Goal: Check status: Check status

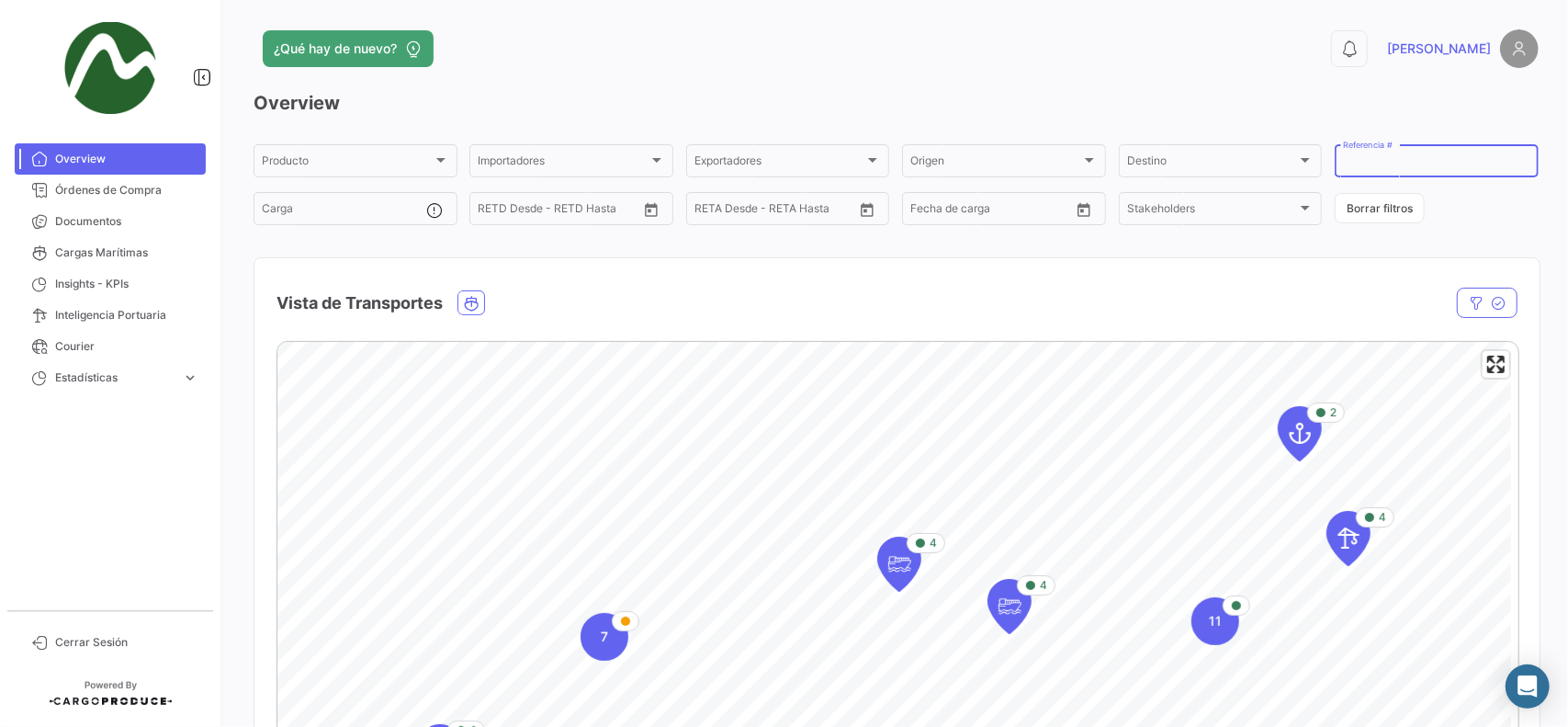
click at [1352, 168] on input "Referencia #" at bounding box center [1436, 163] width 187 height 13
paste input "O09834"
type input "O09834"
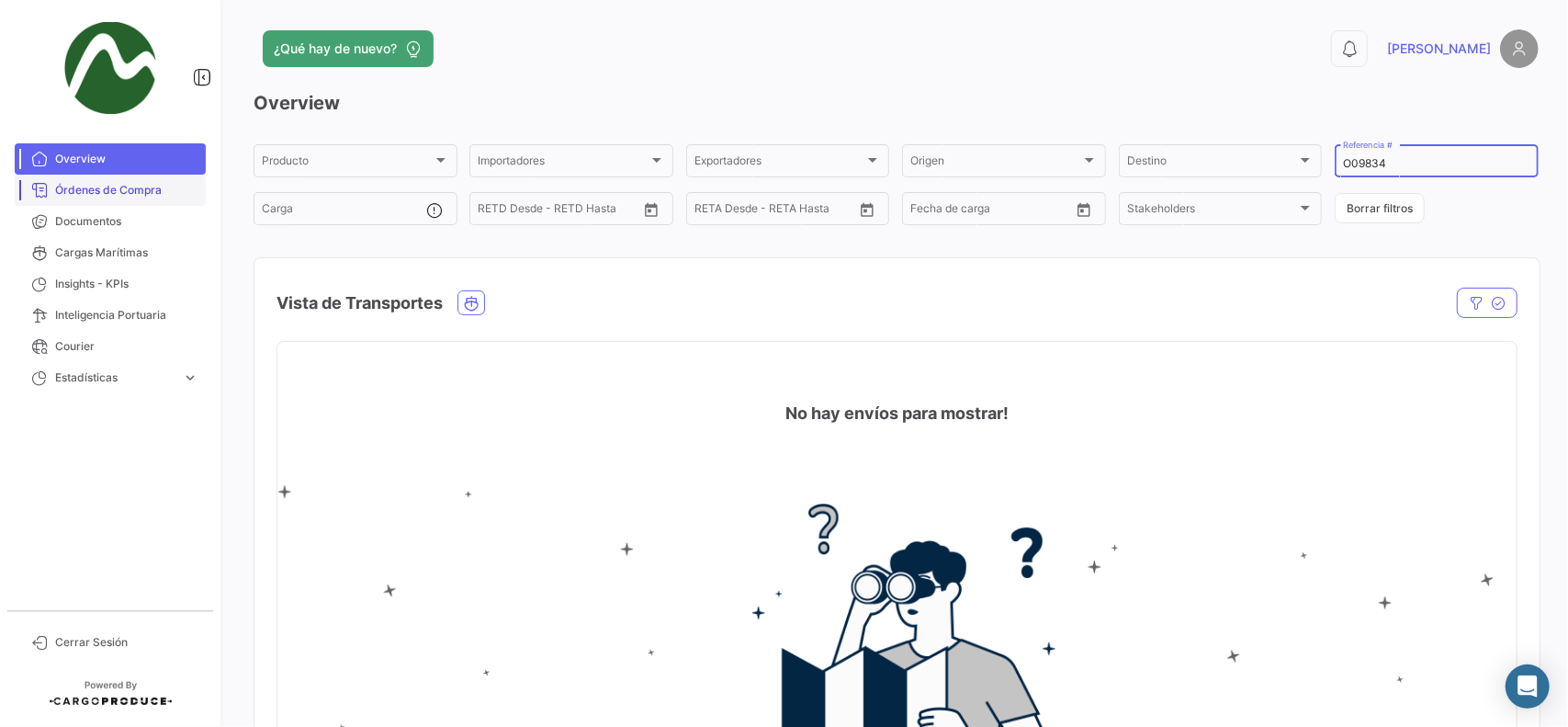
click at [117, 184] on span "Órdenes de Compra" at bounding box center [126, 190] width 143 height 16
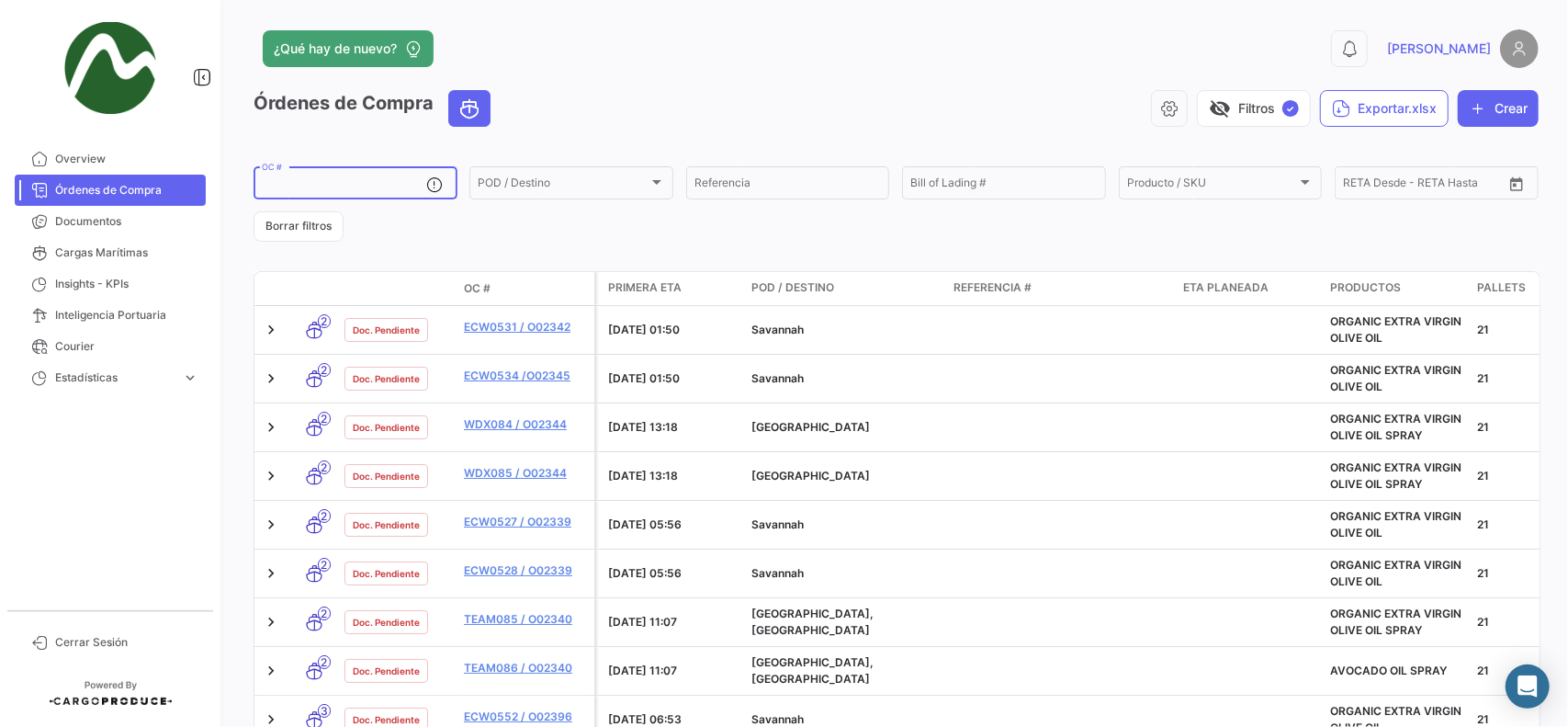
click at [293, 181] on input "OC #" at bounding box center [345, 186] width 165 height 13
paste input "O09834"
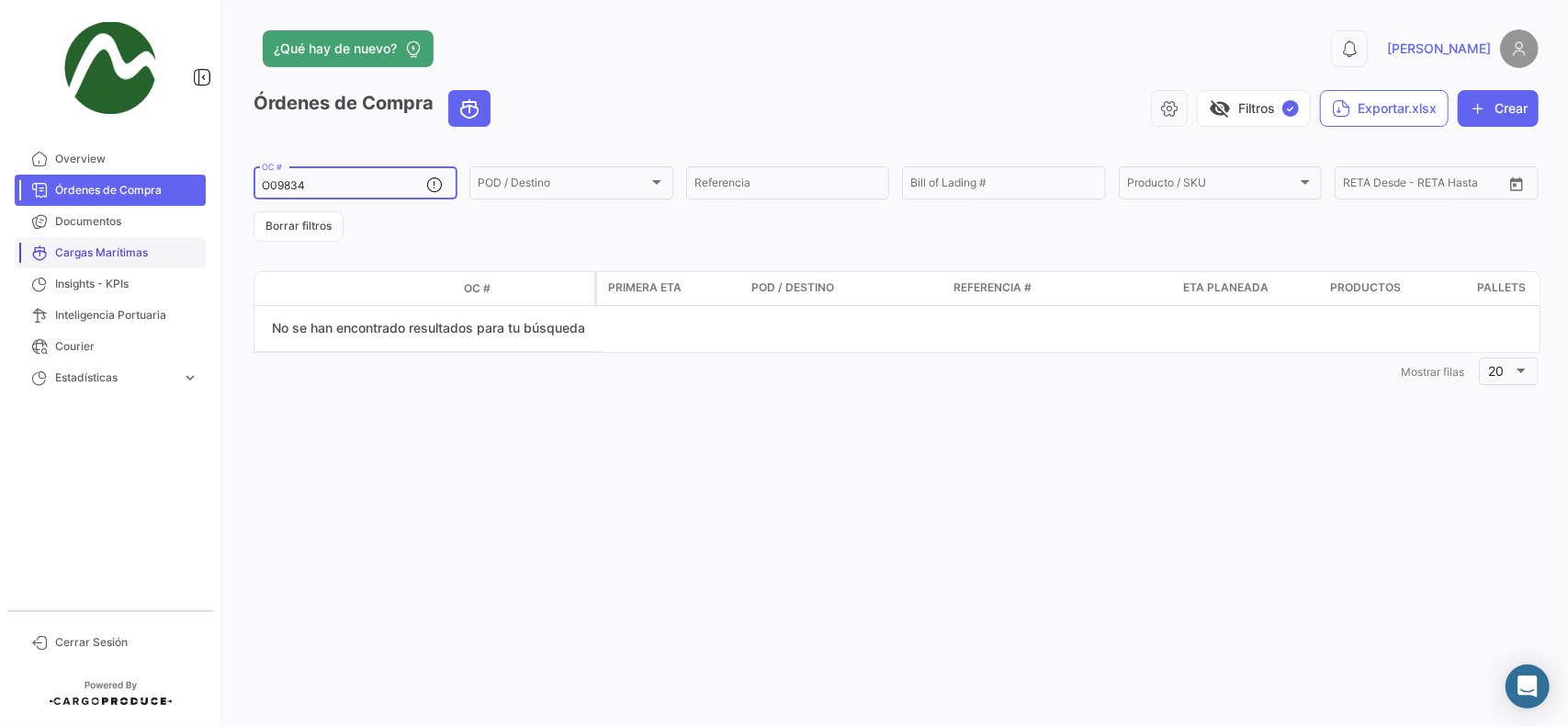
type input "O09834"
click at [102, 251] on span "Cargas Marítimas" at bounding box center [126, 252] width 143 height 16
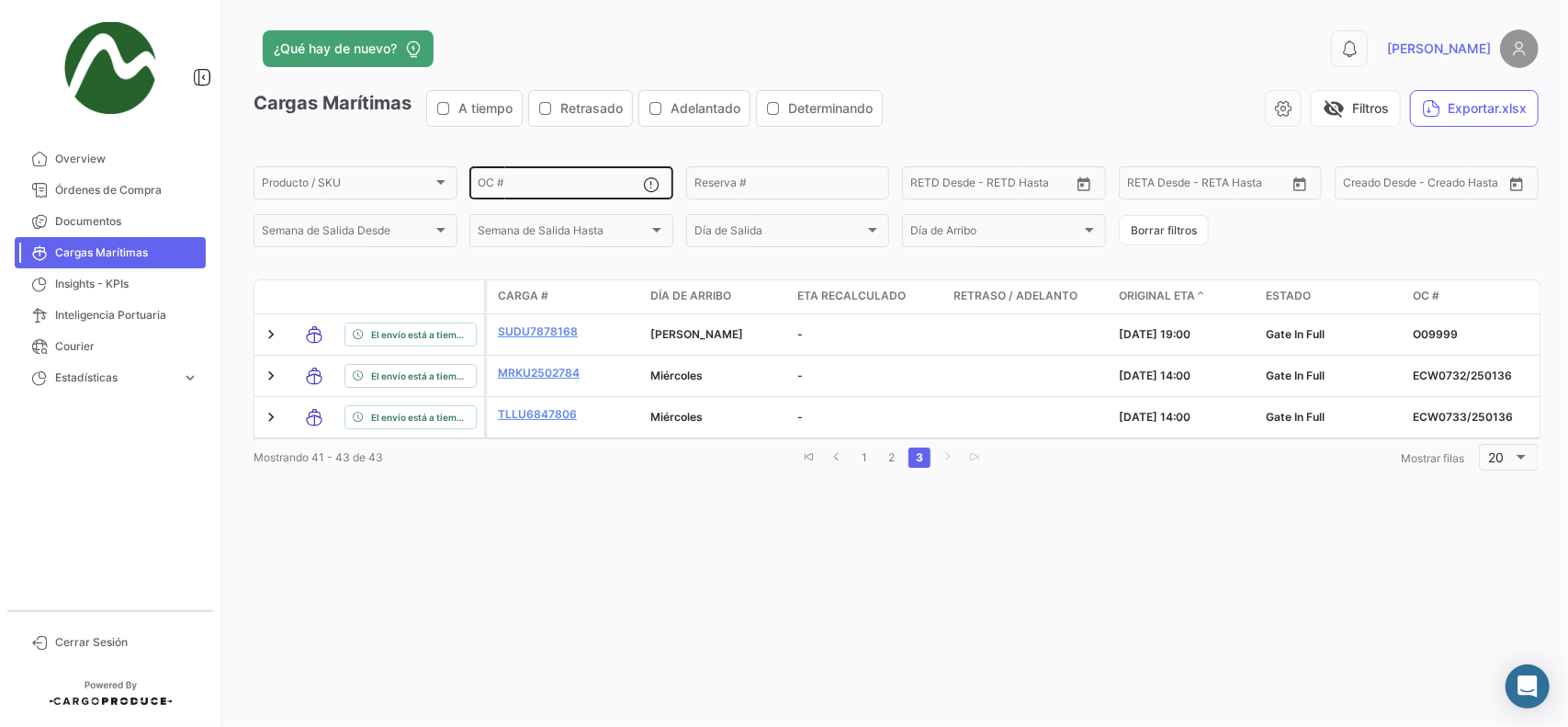
click at [501, 190] on input "OC #" at bounding box center [560, 186] width 165 height 13
paste input "O09834"
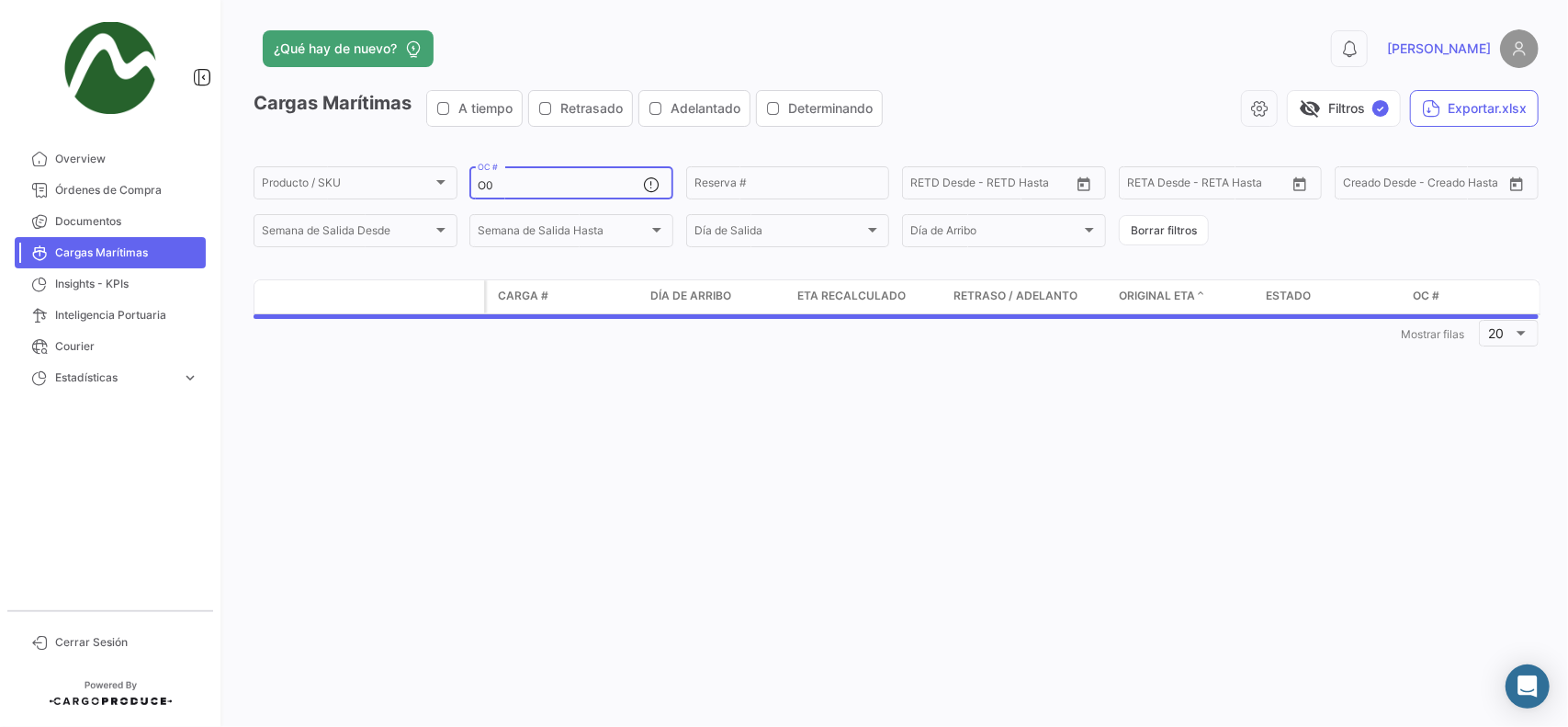
type input "O"
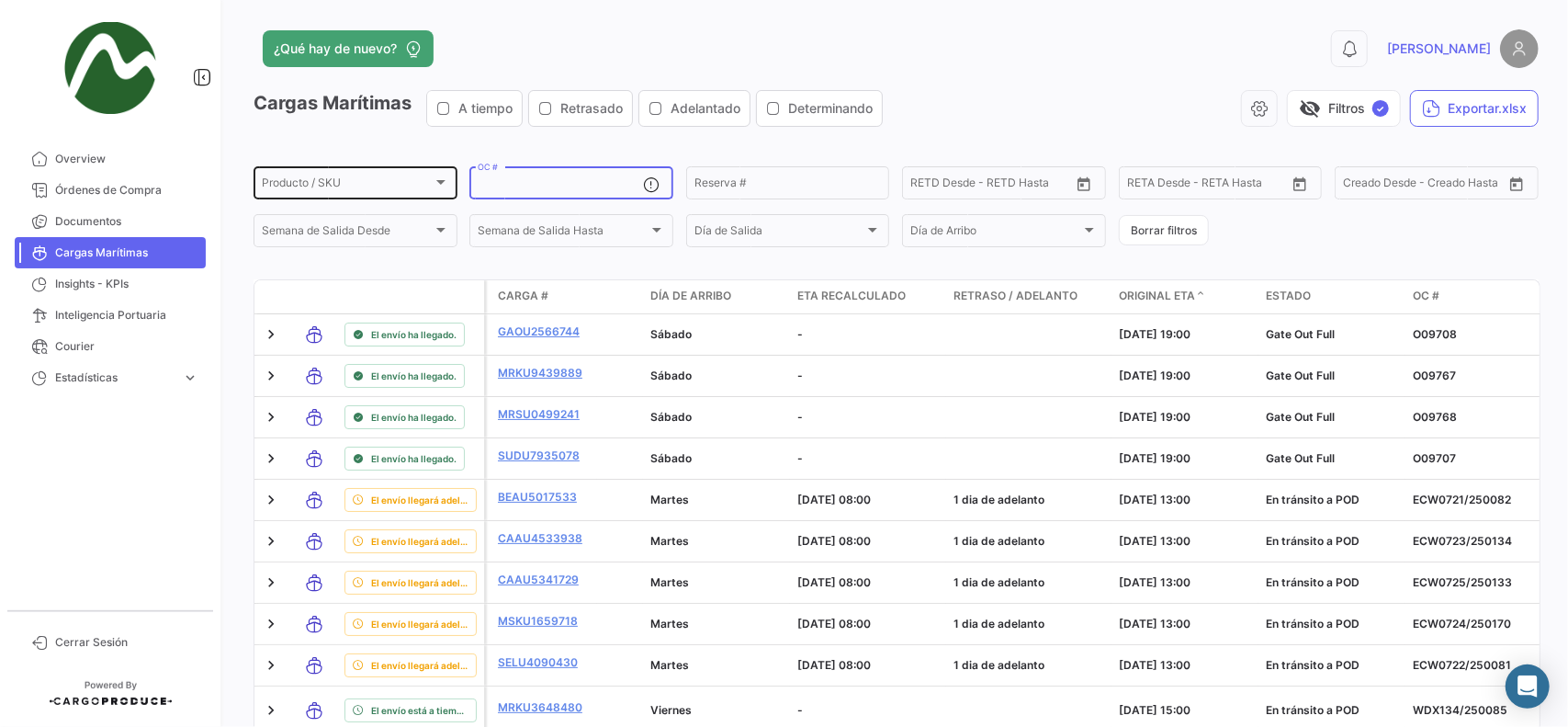
click at [283, 183] on span "Producto / SKU" at bounding box center [348, 186] width 171 height 13
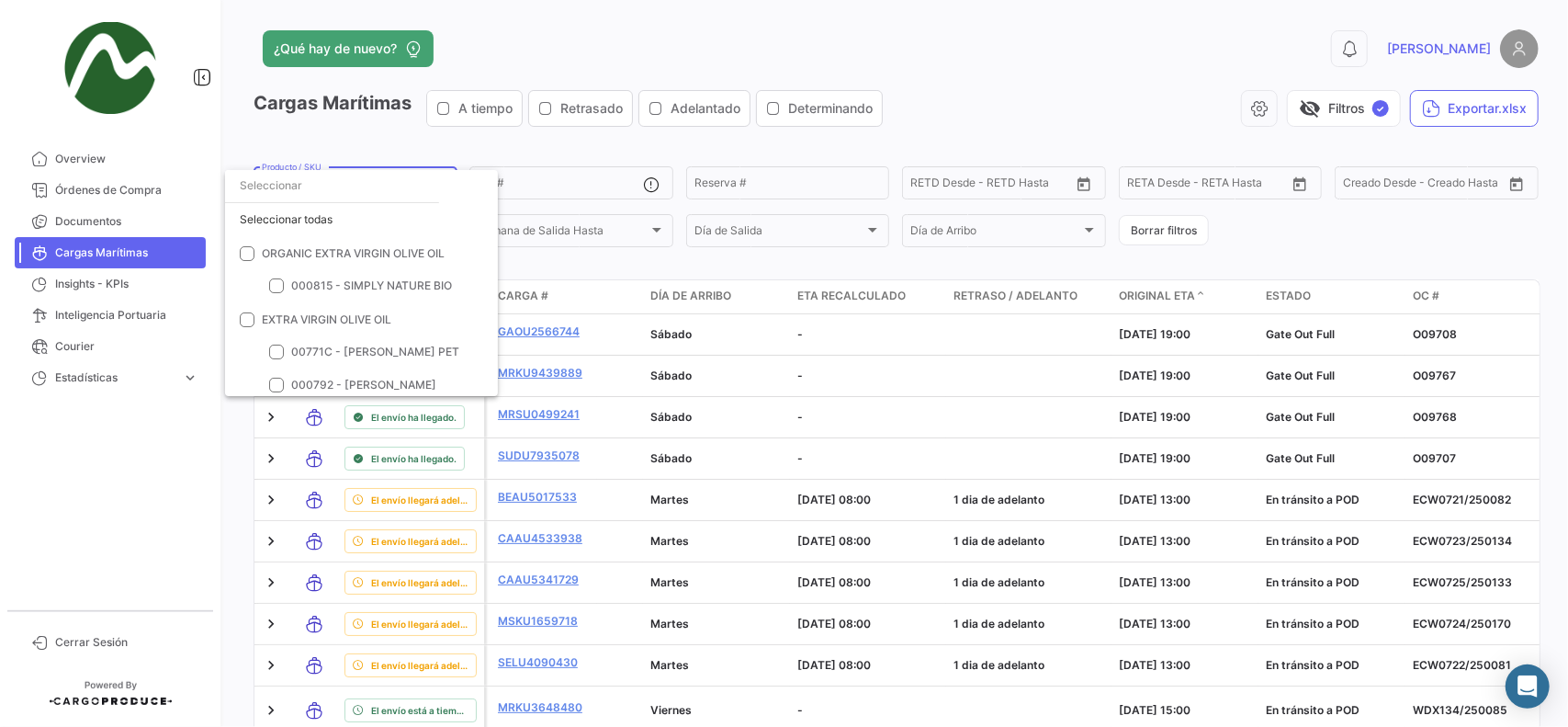
click at [1178, 233] on div at bounding box center [784, 363] width 1568 height 727
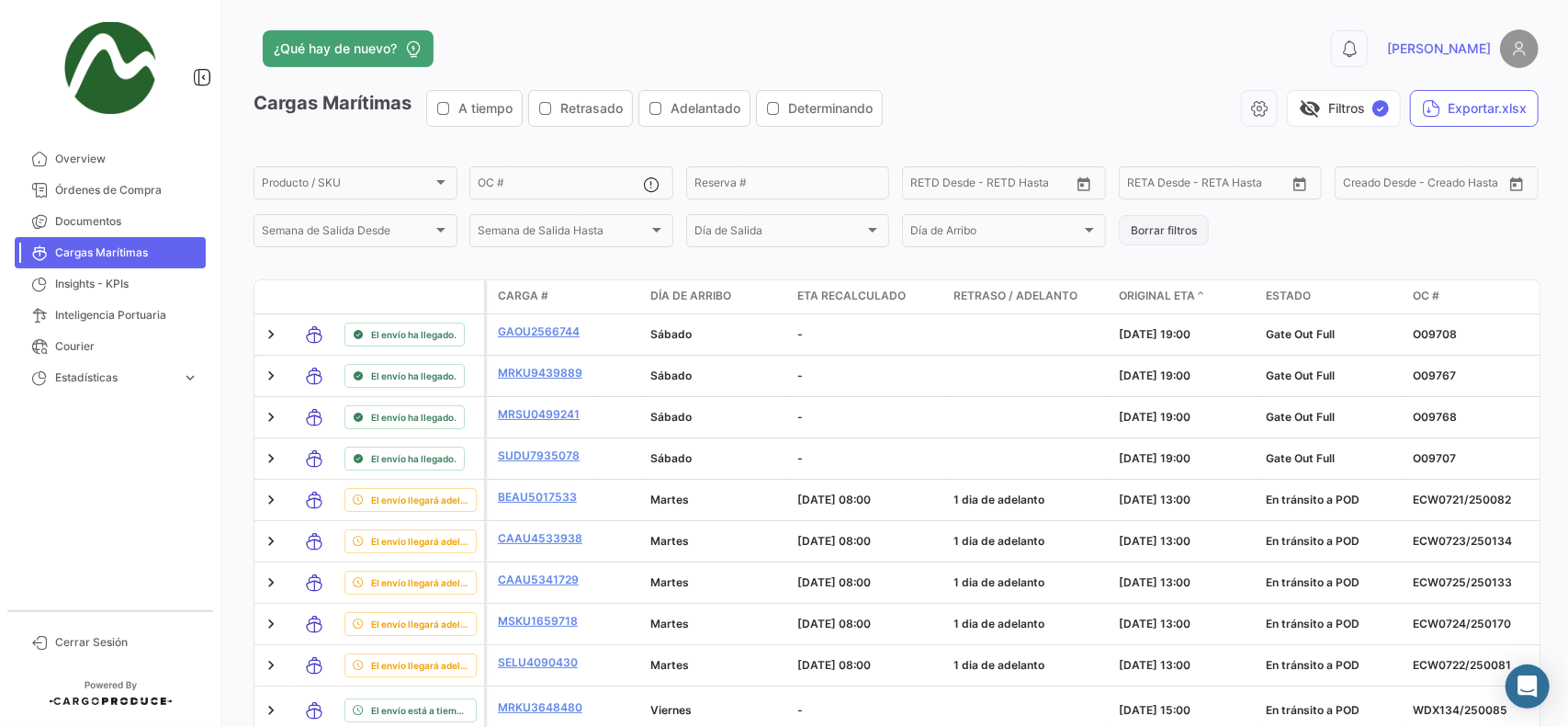
click at [1175, 231] on button "Borrar filtros" at bounding box center [1163, 230] width 90 height 30
click at [332, 183] on span "Producto / SKU" at bounding box center [348, 186] width 171 height 13
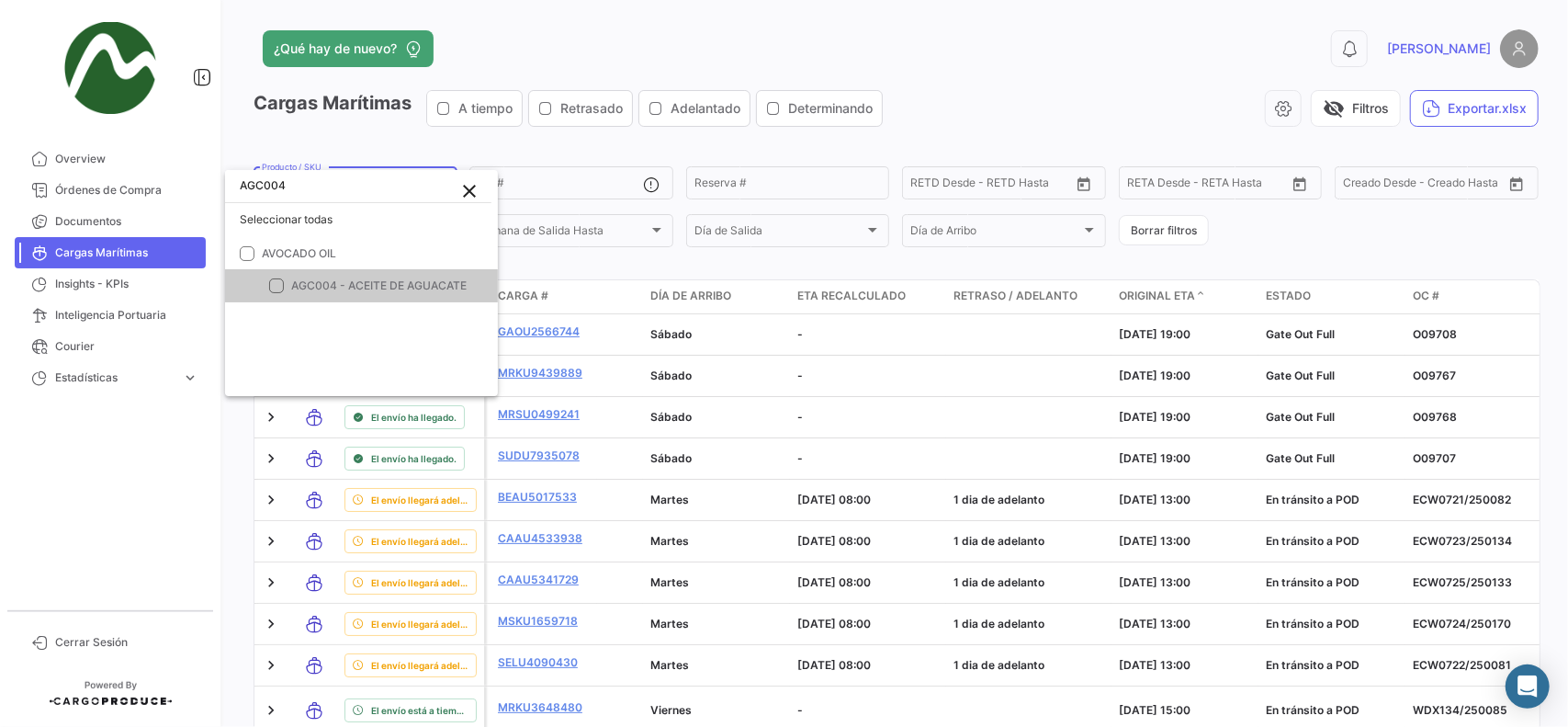
type input "AGC004"
click at [329, 284] on span "AGC004 - ACEITE DE AGUACATE" at bounding box center [379, 285] width 176 height 14
checkbox input "true"
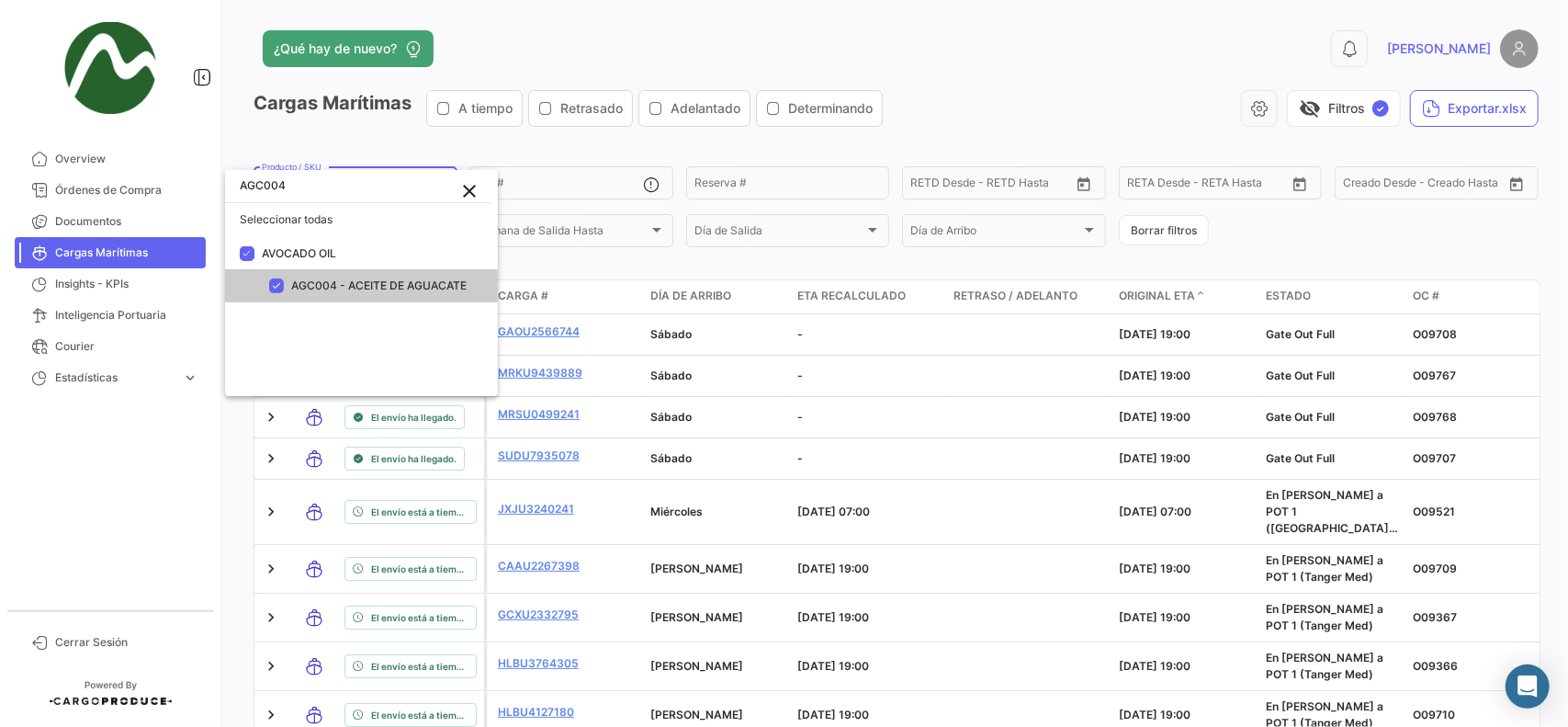
click at [935, 139] on div at bounding box center [784, 363] width 1568 height 727
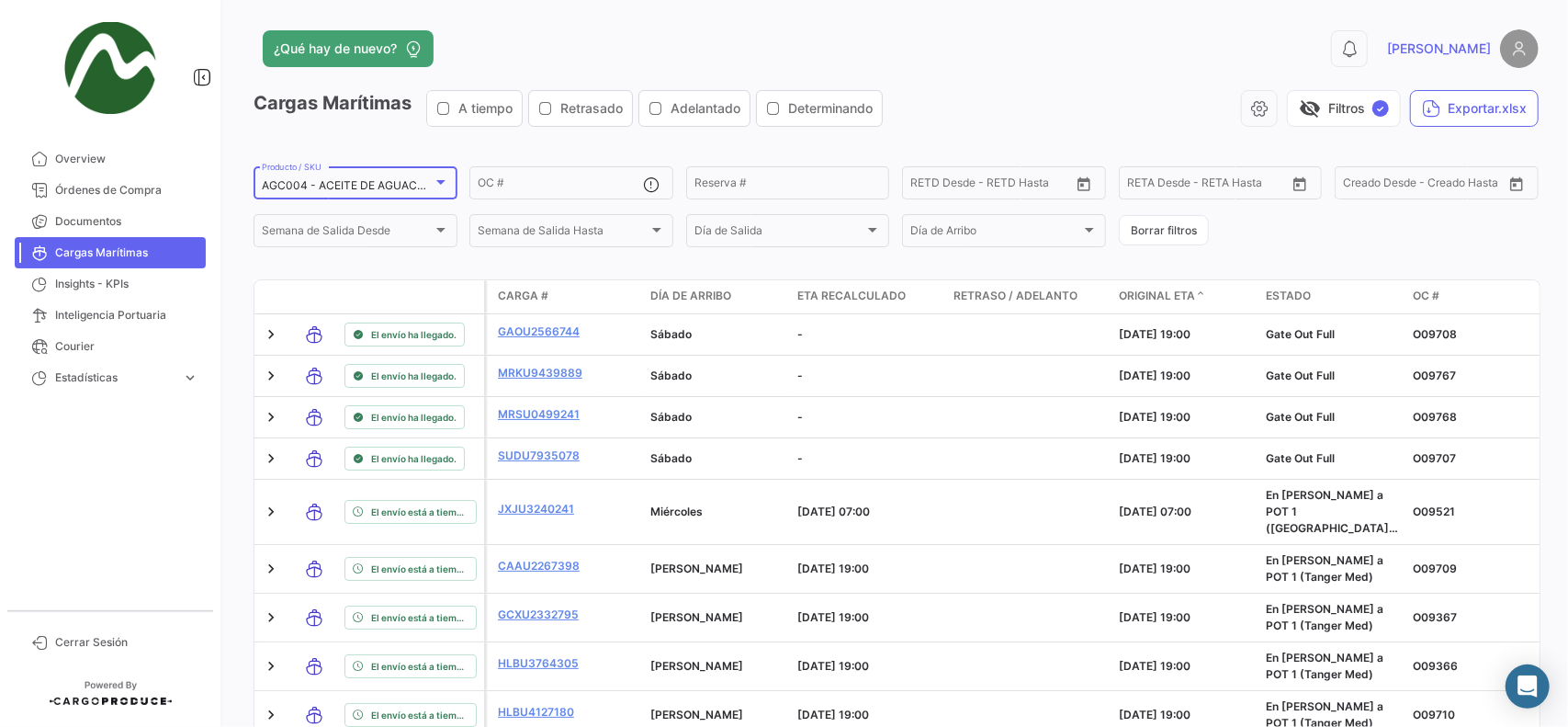
click at [444, 182] on div at bounding box center [441, 182] width 16 height 14
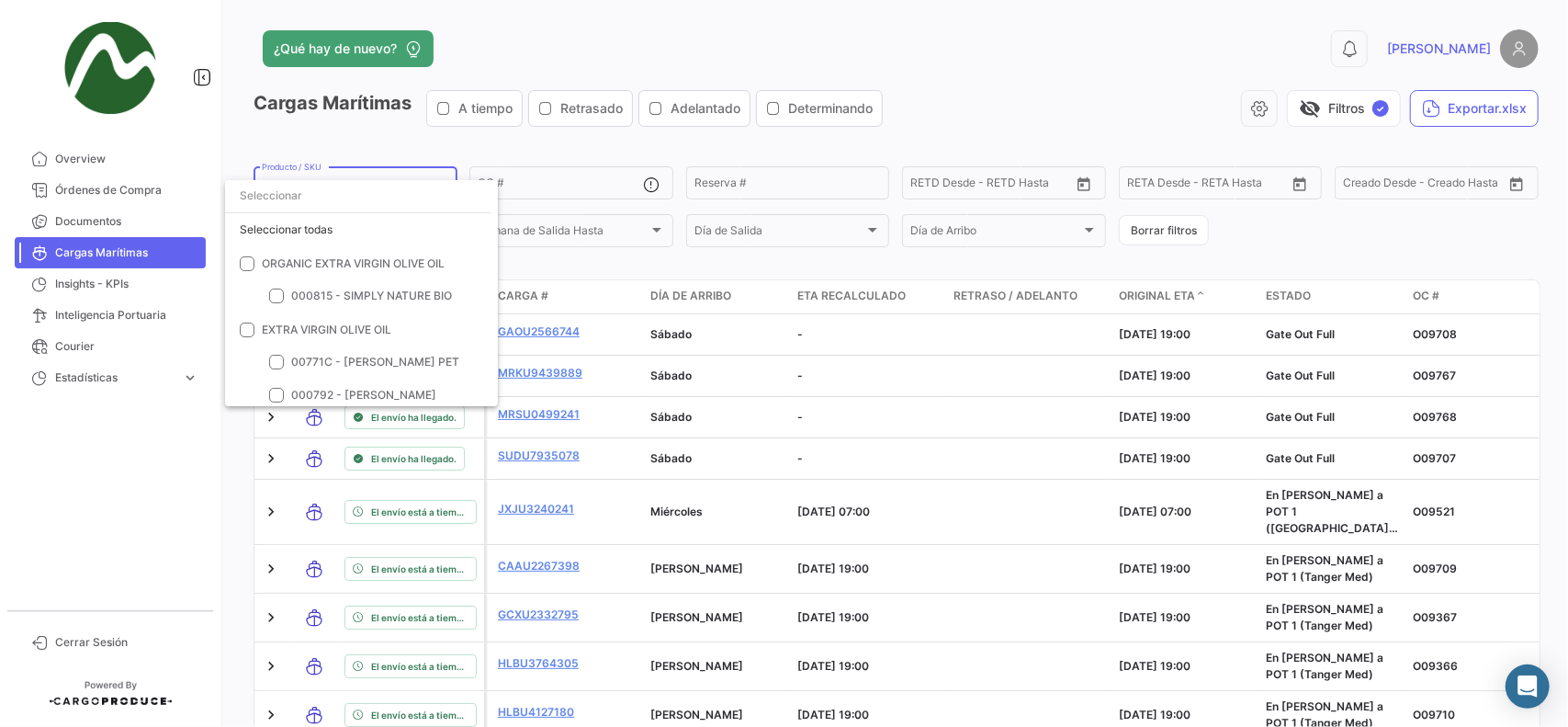
click at [295, 180] on input "dropdown search" at bounding box center [358, 196] width 267 height 33
click at [376, 171] on div at bounding box center [784, 363] width 1568 height 727
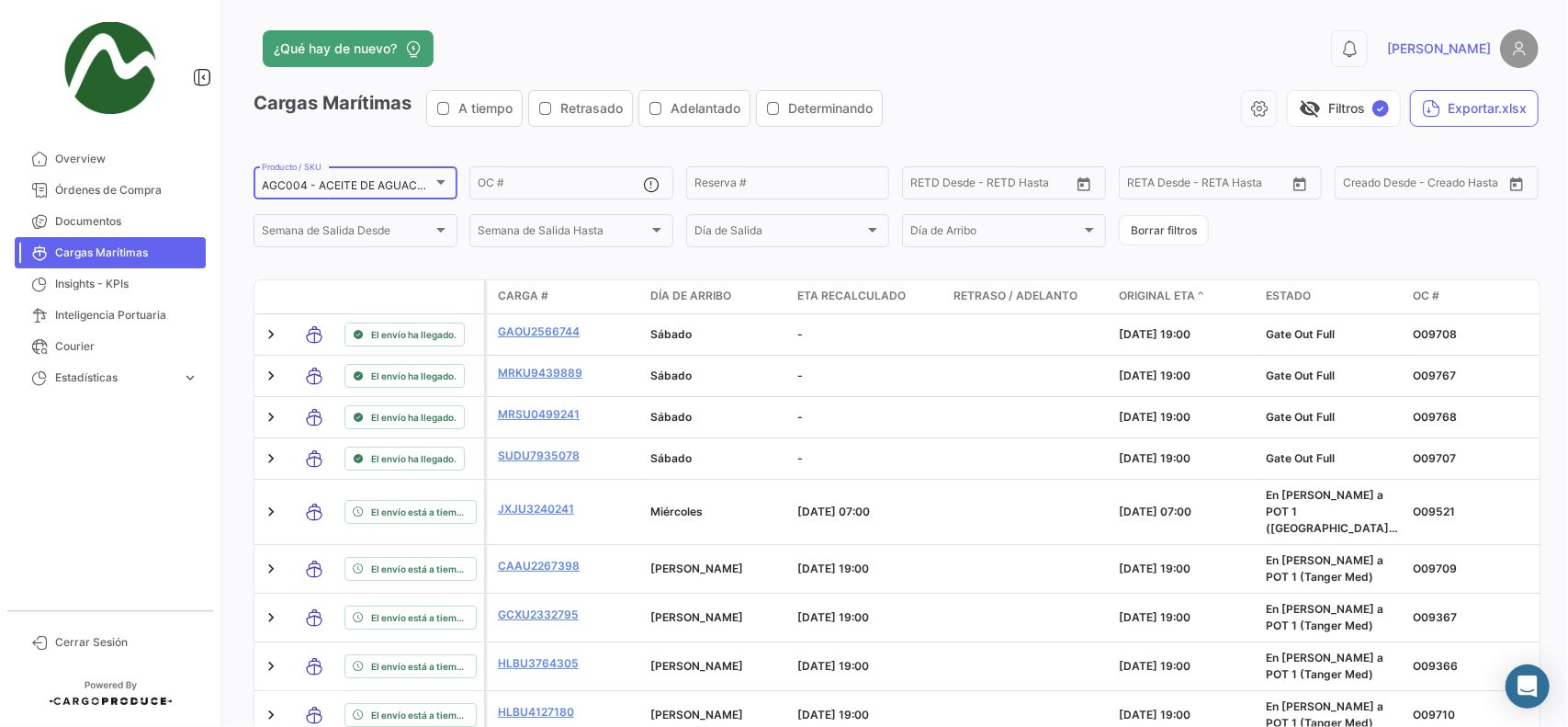
click at [382, 175] on div "AGC004 - ACEITE DE AGUACATE Producto / SKU" at bounding box center [355, 182] width 187 height 36
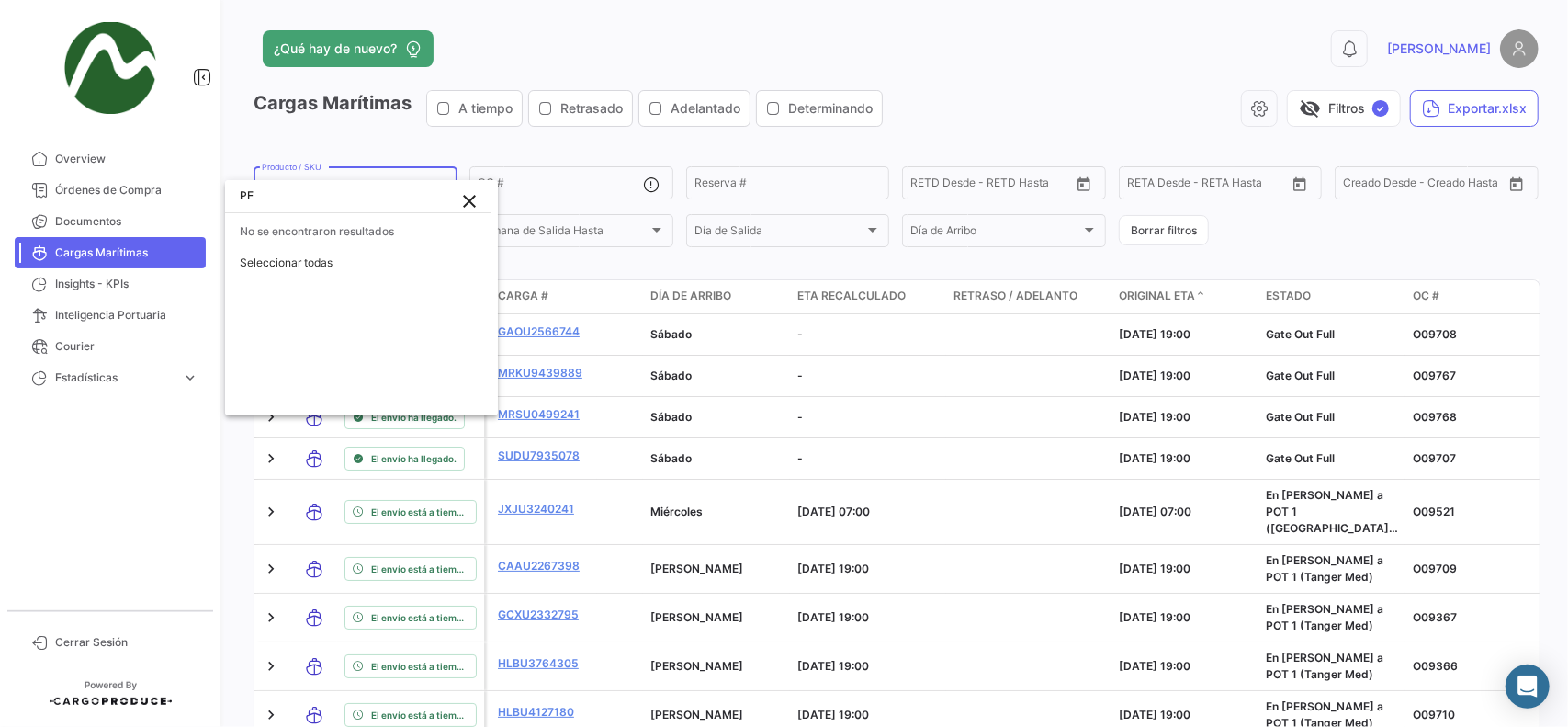
type input "P"
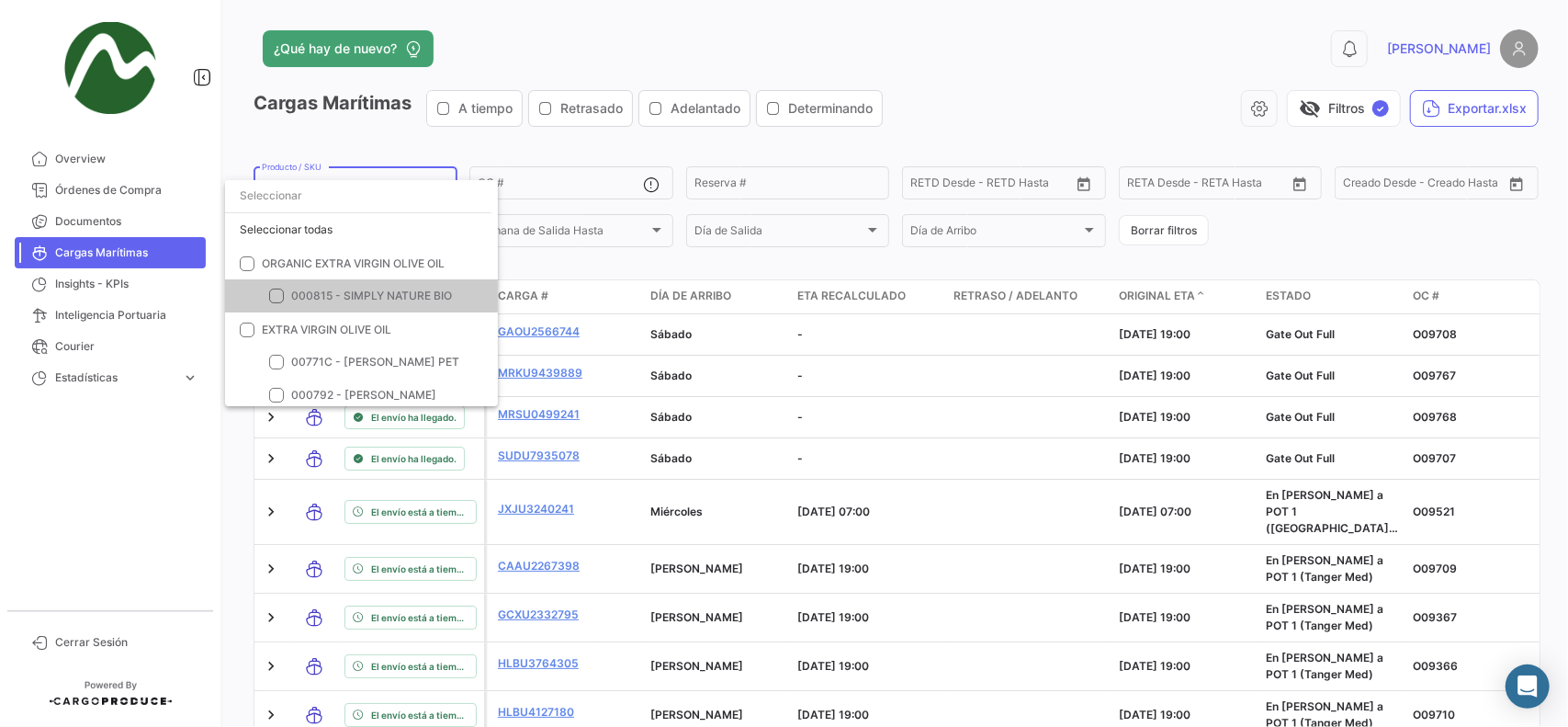
drag, startPoint x: 1400, startPoint y: 226, endPoint x: 1266, endPoint y: 211, distance: 134.8
click at [1398, 225] on div at bounding box center [784, 363] width 1568 height 727
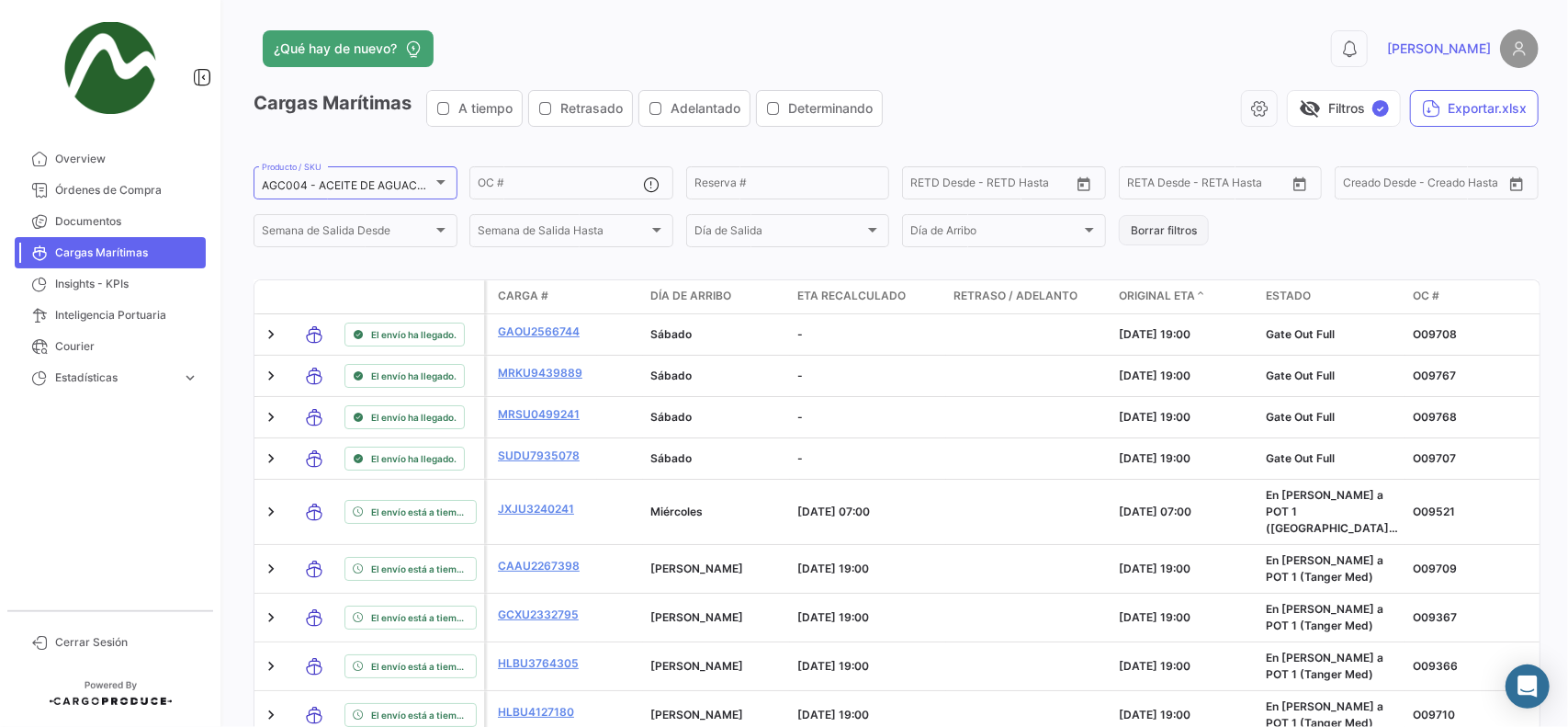
click at [1147, 228] on button "Borrar filtros" at bounding box center [1163, 230] width 90 height 30
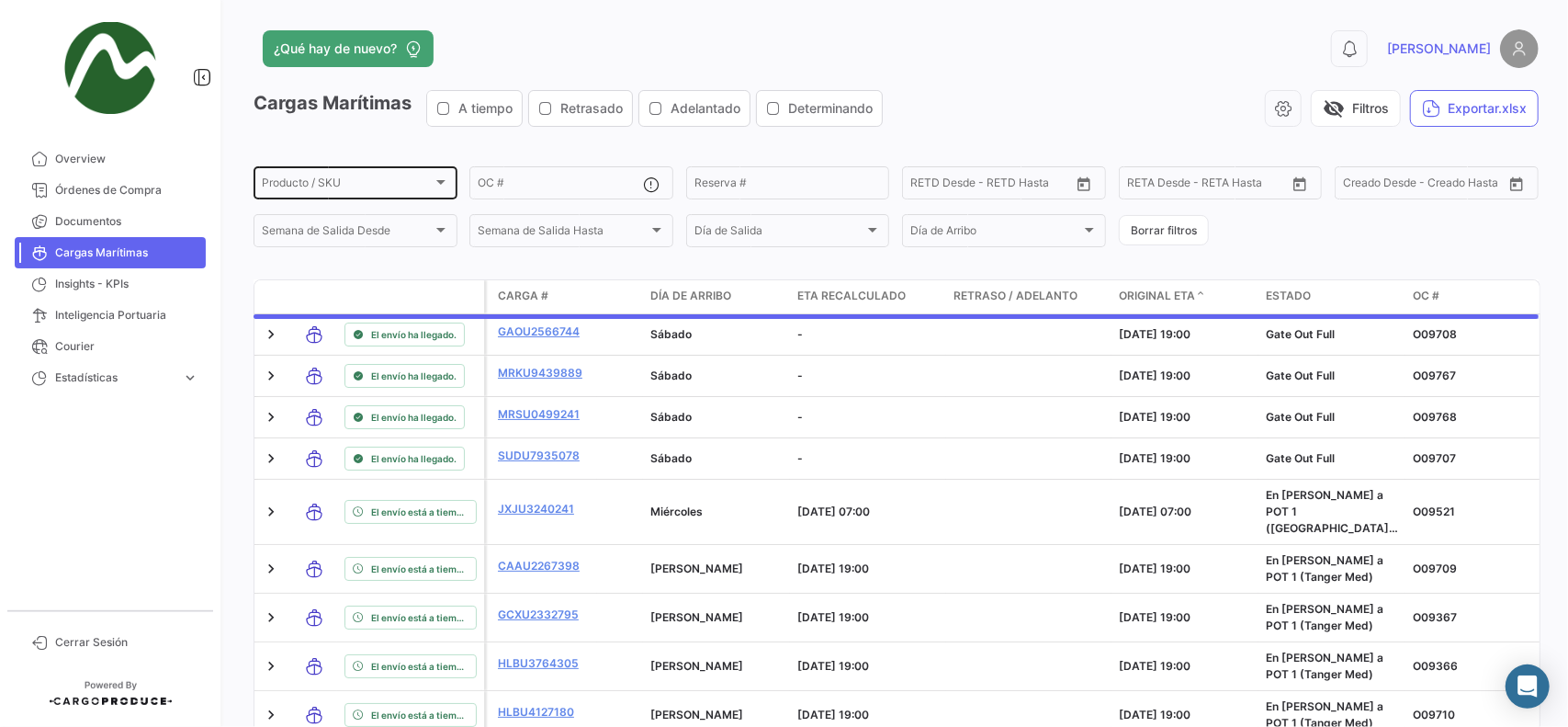
click at [334, 188] on span "Producto / SKU" at bounding box center [348, 186] width 171 height 13
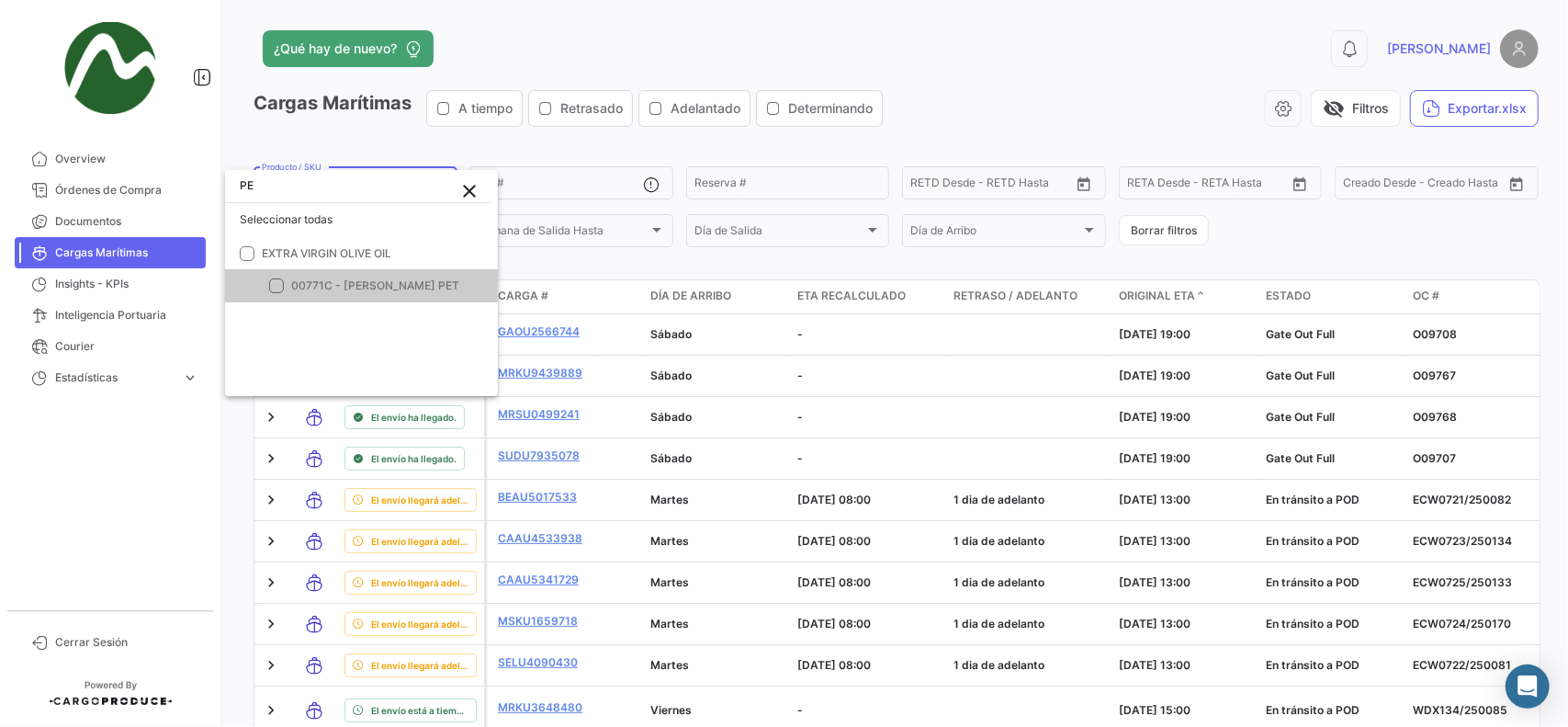
type input "P"
click at [299, 130] on div at bounding box center [784, 363] width 1568 height 727
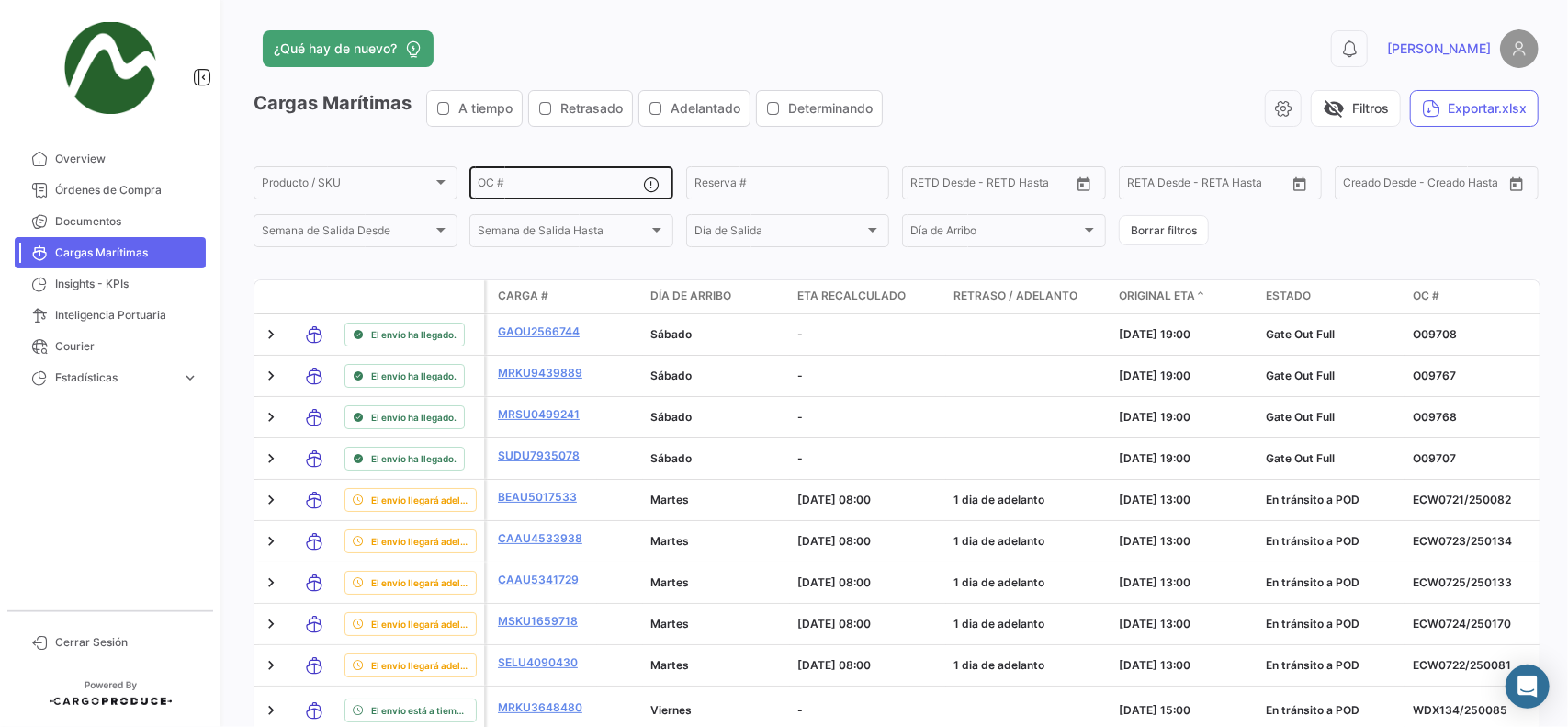
click at [608, 166] on div "OC #" at bounding box center [560, 182] width 165 height 36
paste input "O09710"
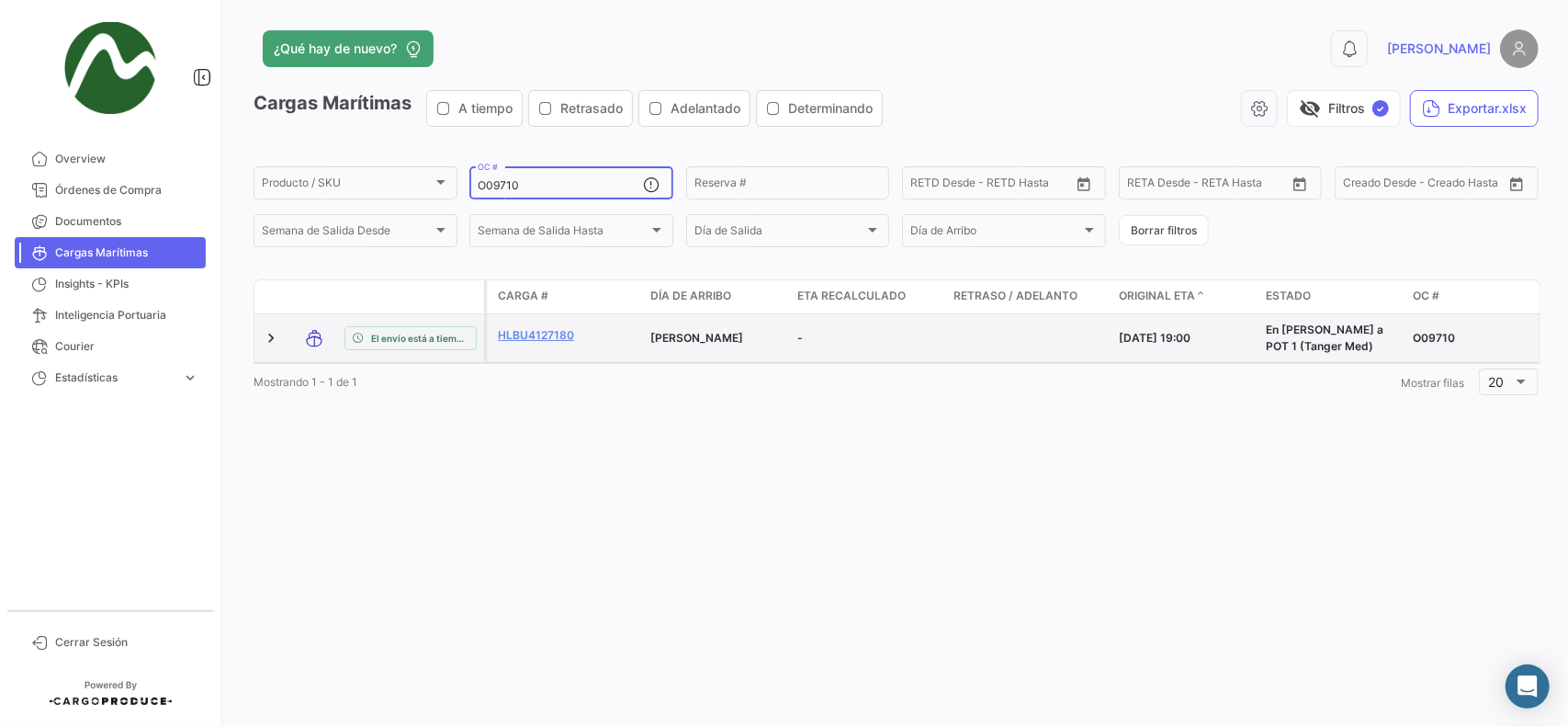
type input "O09710"
drag, startPoint x: 729, startPoint y: 361, endPoint x: 909, endPoint y: 355, distance: 180.1
click at [909, 355] on div "HLBU4127180 [PERSON_NAME] - [DATE] 19:00 En [PERSON_NAME] a POT 1 (Tanger Med) …" at bounding box center [1513, 338] width 2058 height 48
click at [856, 360] on datatable-body-cell "-" at bounding box center [868, 338] width 156 height 48
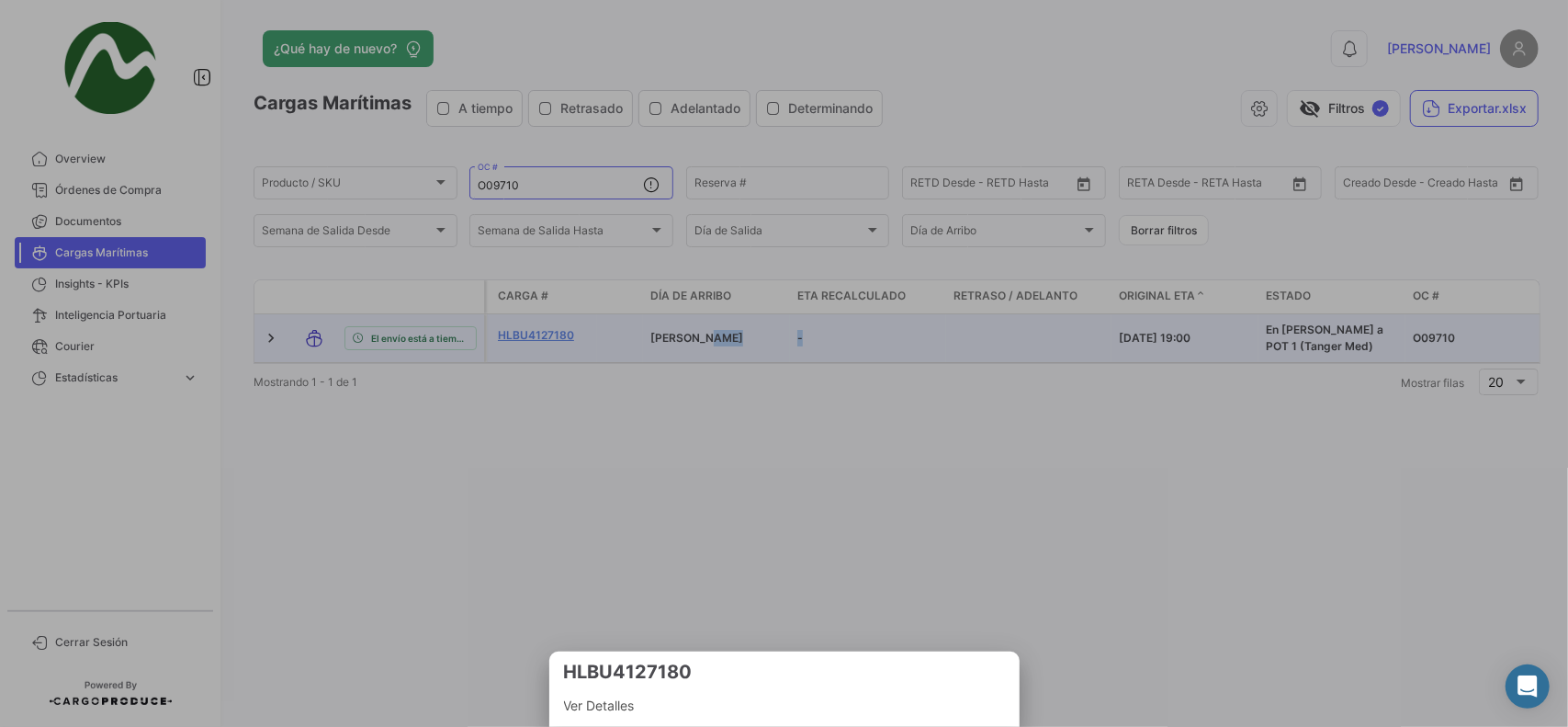
click at [805, 423] on div at bounding box center [784, 363] width 1568 height 727
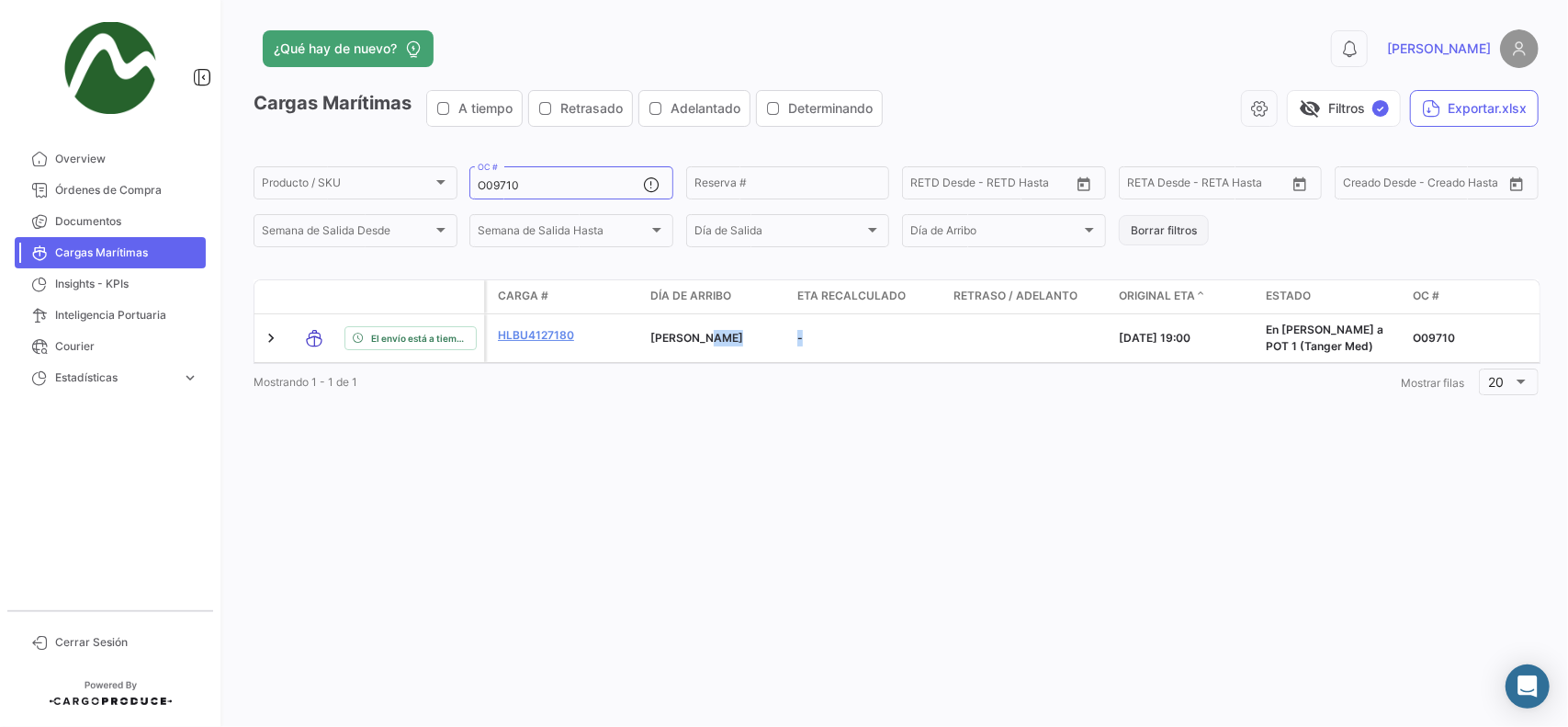
click at [1183, 235] on button "Borrar filtros" at bounding box center [1163, 230] width 90 height 30
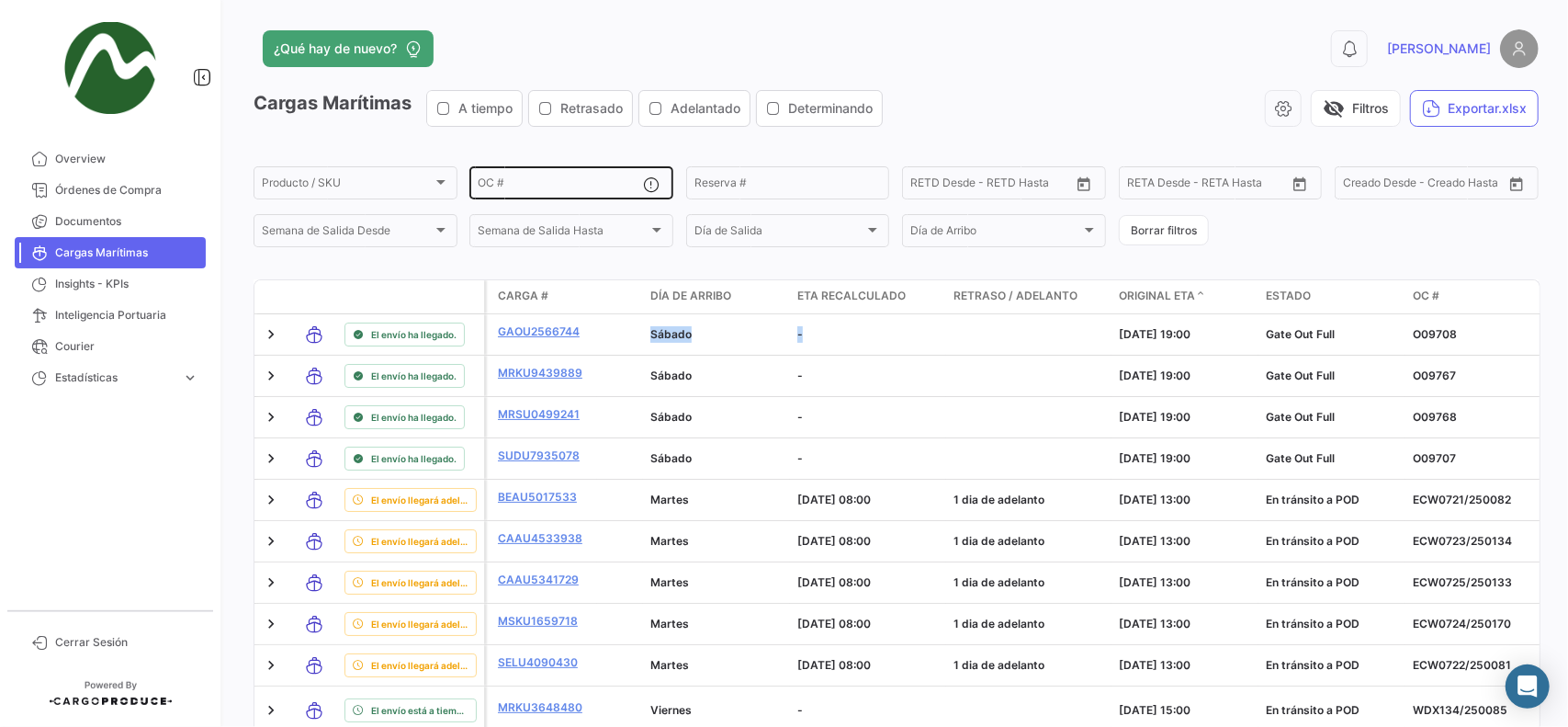
click at [555, 192] on input "OC #" at bounding box center [560, 186] width 165 height 13
paste input "O10118"
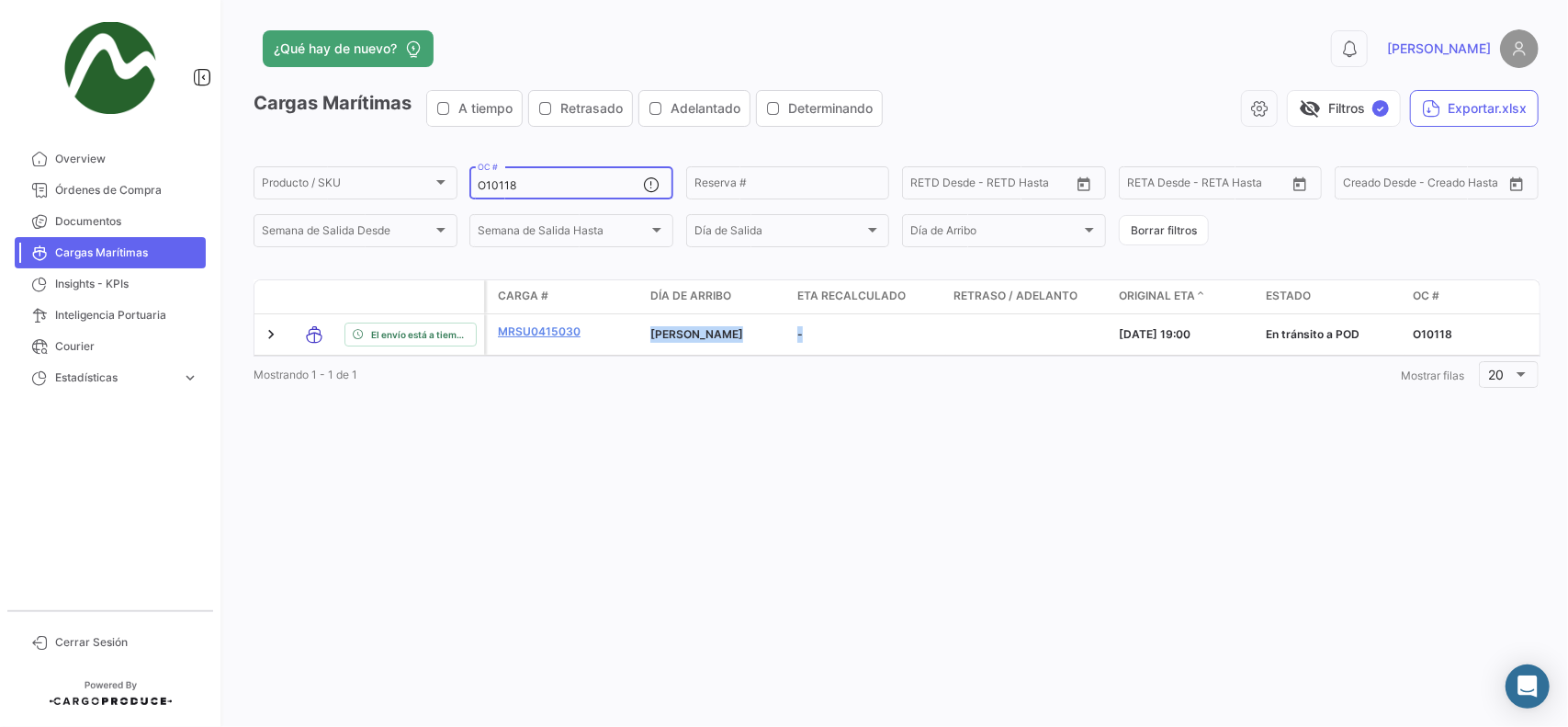
type input "O10118"
click at [292, 197] on div "Producto / SKU Producto / SKU" at bounding box center [355, 182] width 187 height 36
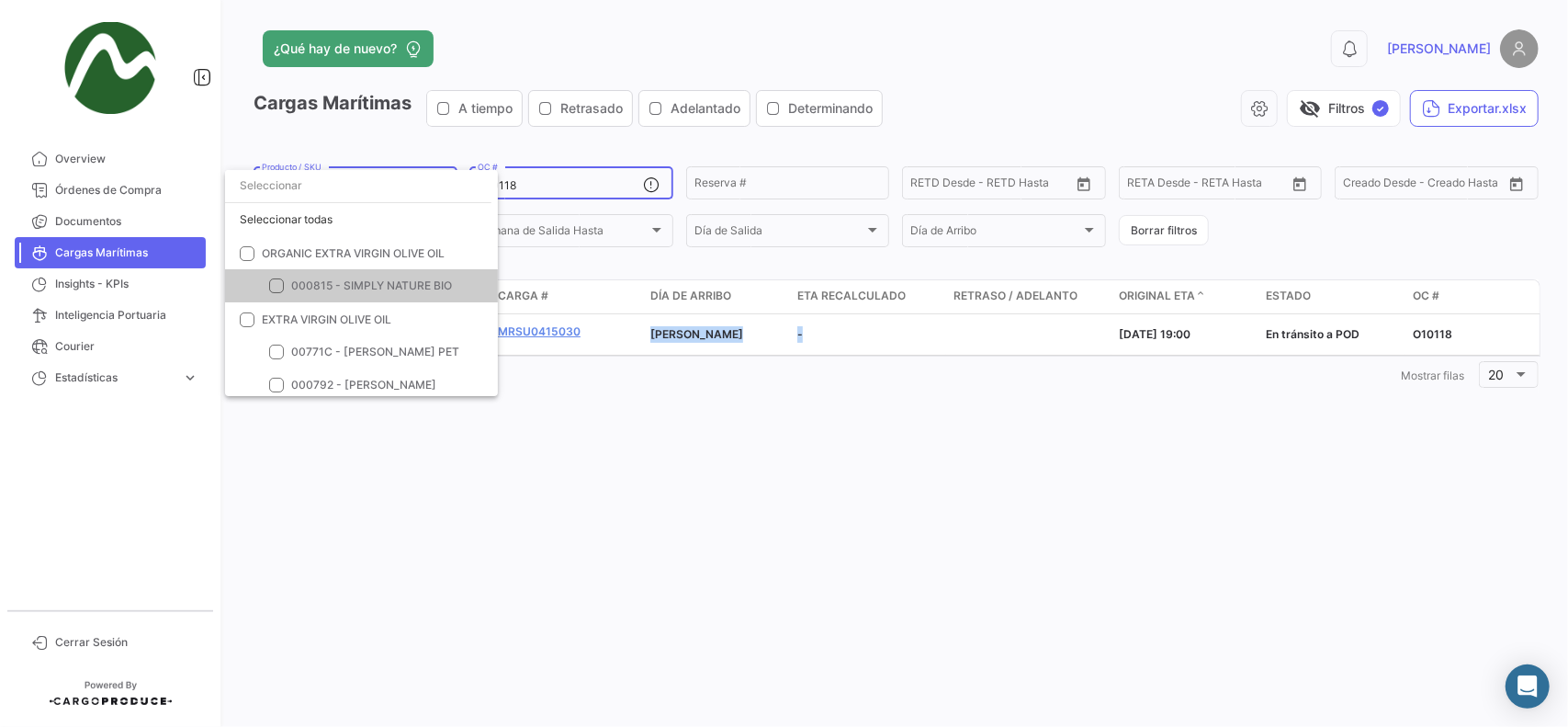
click at [605, 196] on div at bounding box center [784, 363] width 1568 height 727
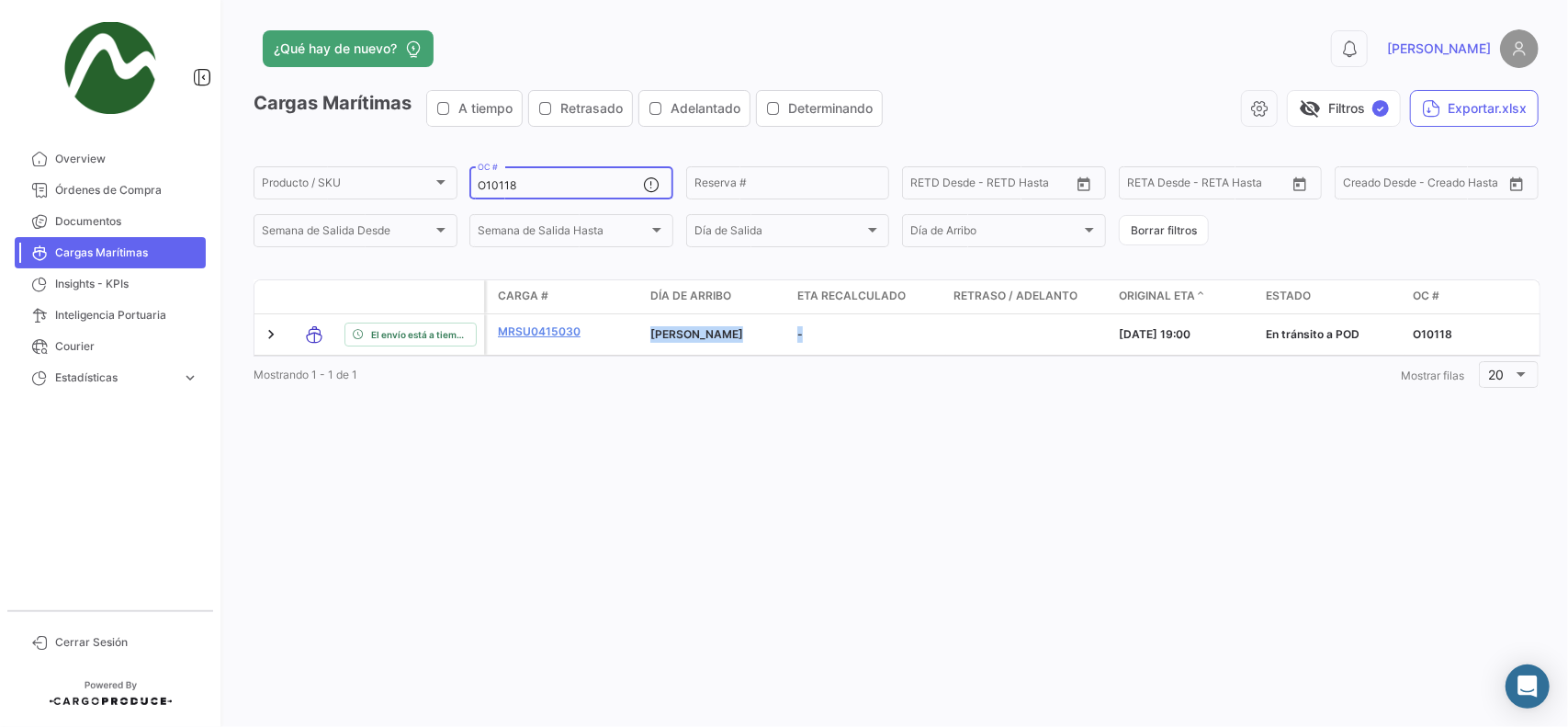
click at [570, 182] on input "O10118" at bounding box center [560, 186] width 165 height 13
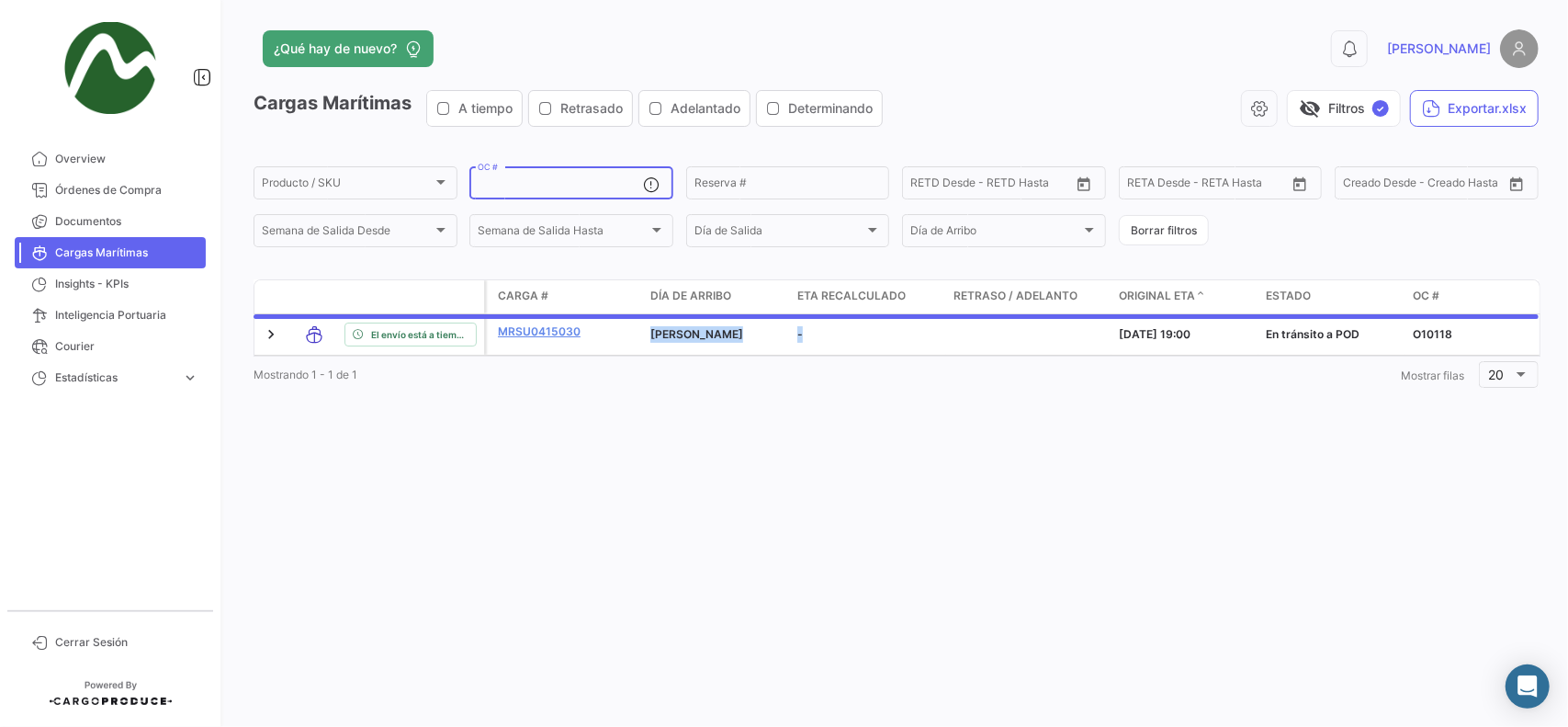
paste input "ECW0719/250067"
type input "ECW0719"
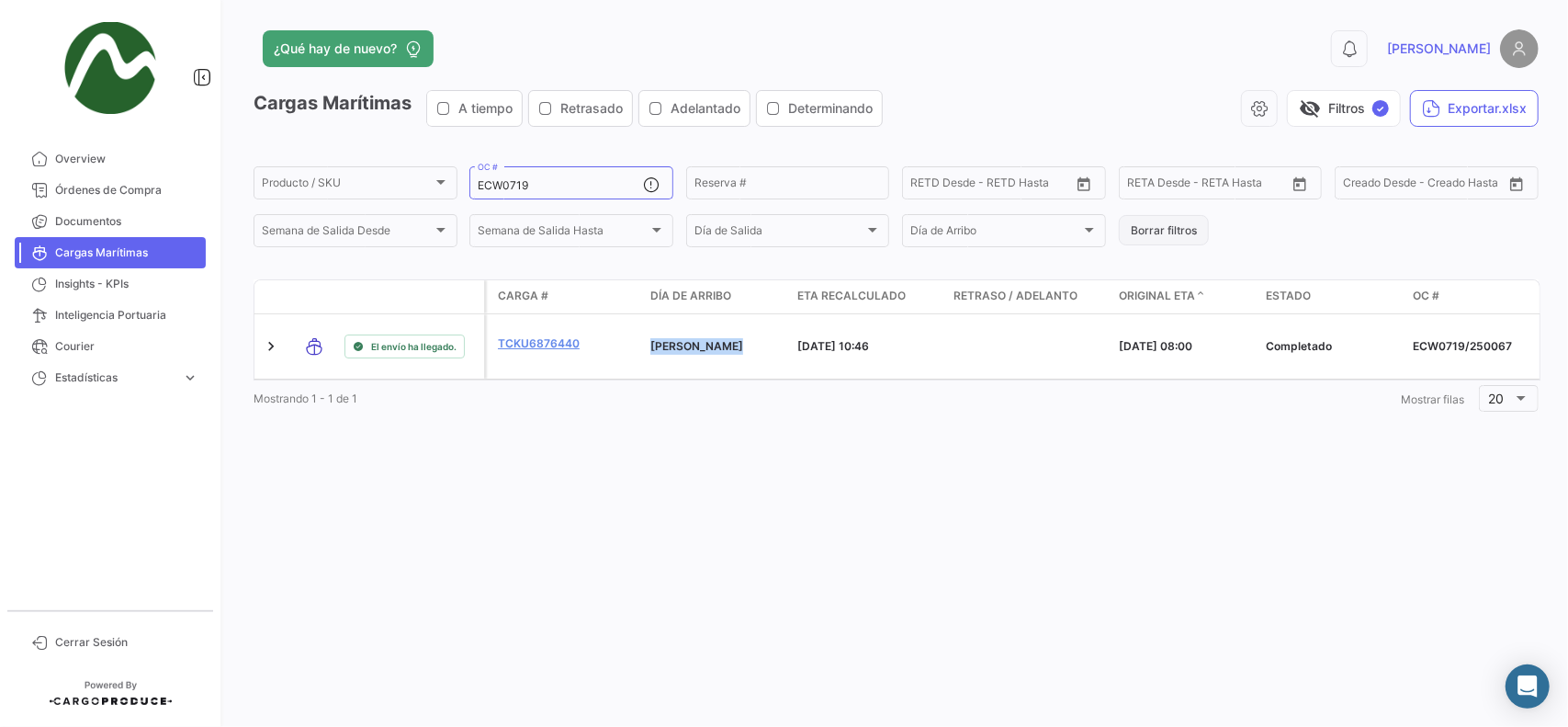
click at [1178, 227] on button "Borrar filtros" at bounding box center [1163, 230] width 90 height 30
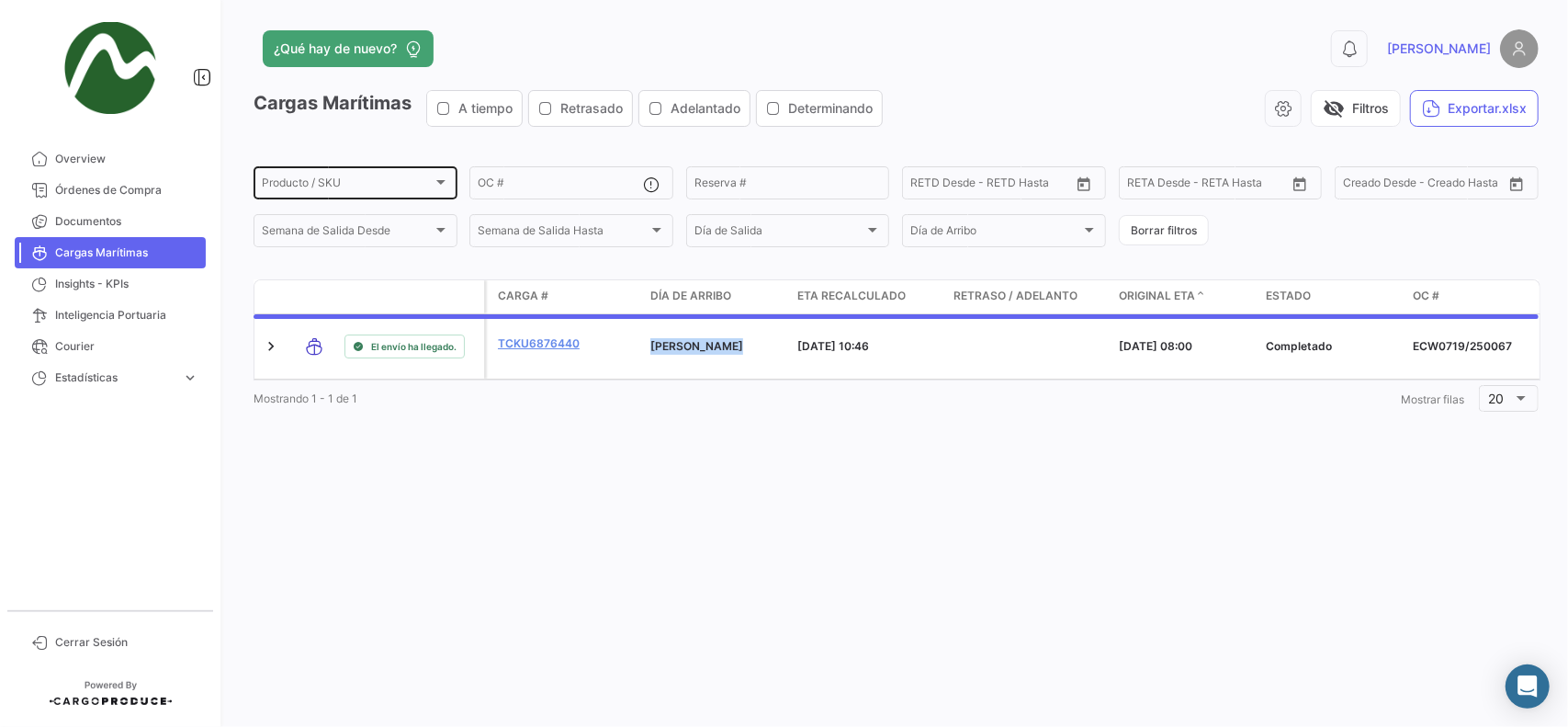
click at [314, 180] on span "Producto / SKU" at bounding box center [348, 186] width 171 height 13
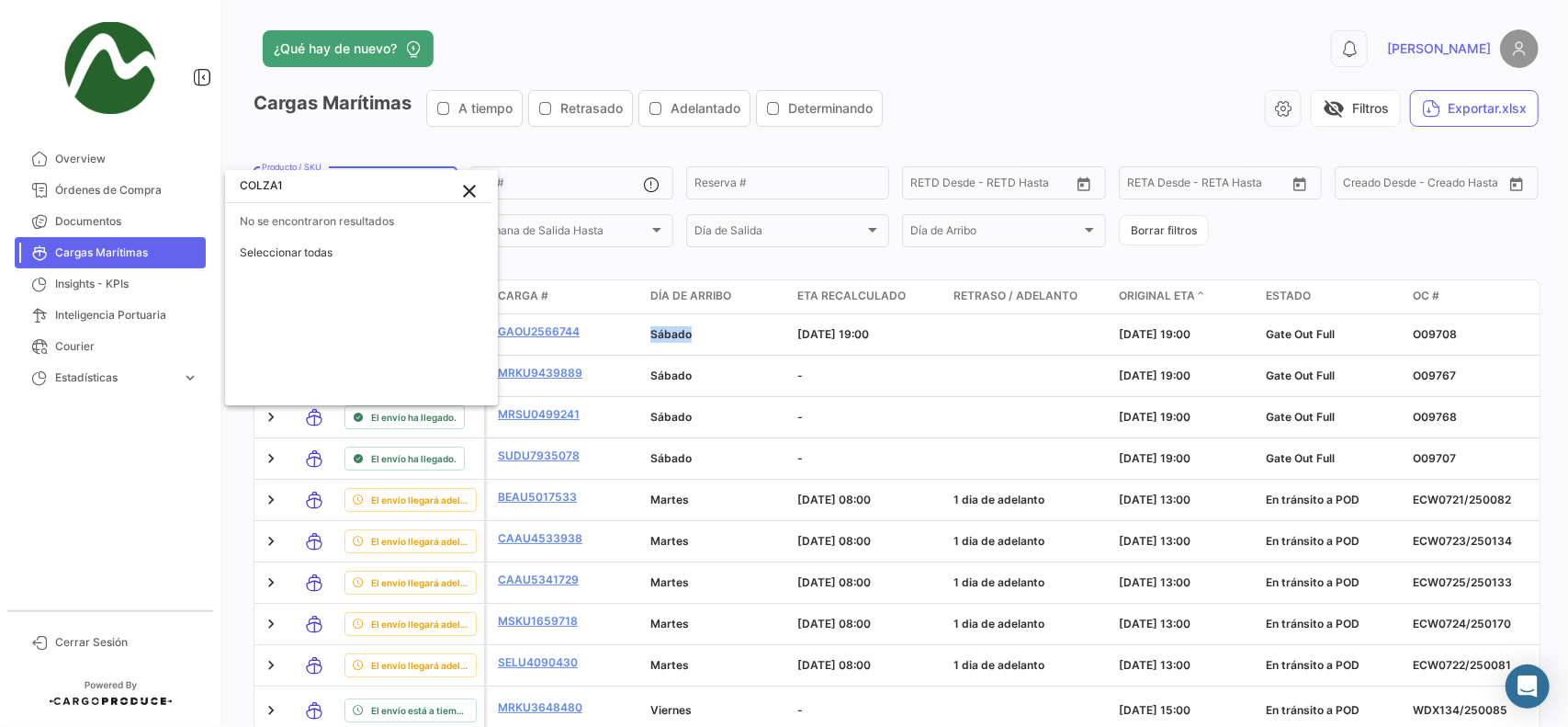
click at [325, 183] on input "COLZA1" at bounding box center [358, 185] width 267 height 33
type input "COLZA1"
click at [358, 143] on div at bounding box center [784, 363] width 1568 height 727
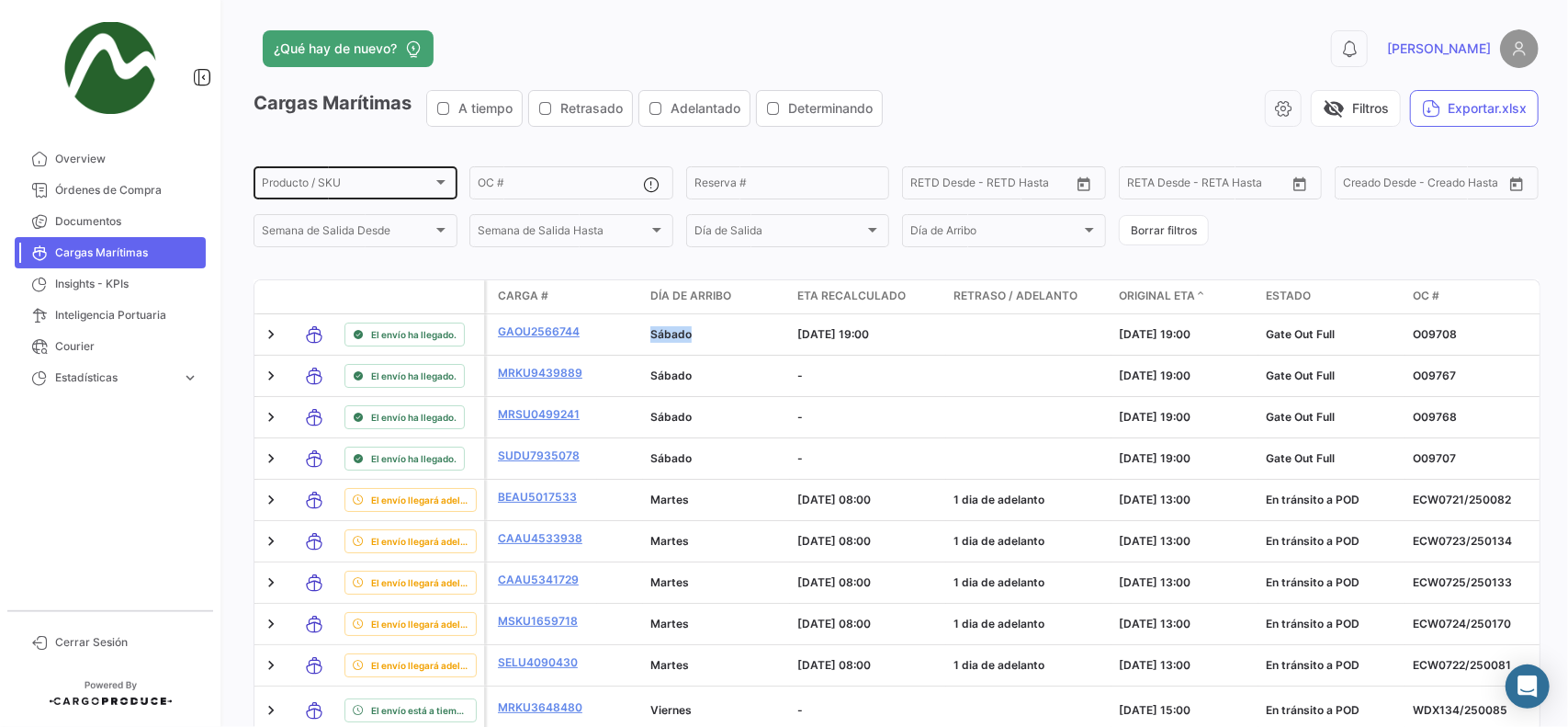
click at [360, 178] on div "Producto / SKU Producto / SKU" at bounding box center [355, 182] width 187 height 36
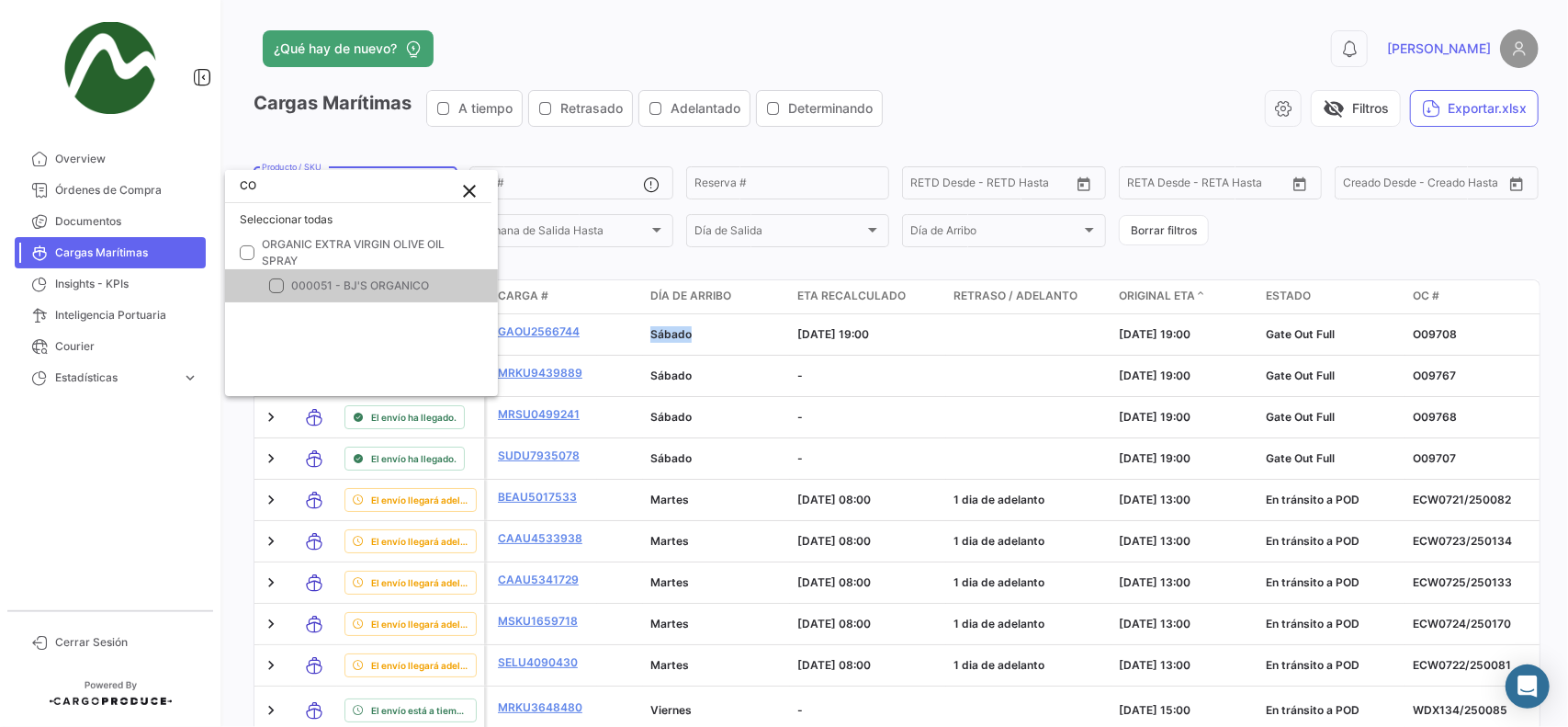
type input "C"
click at [1044, 122] on div at bounding box center [784, 363] width 1568 height 727
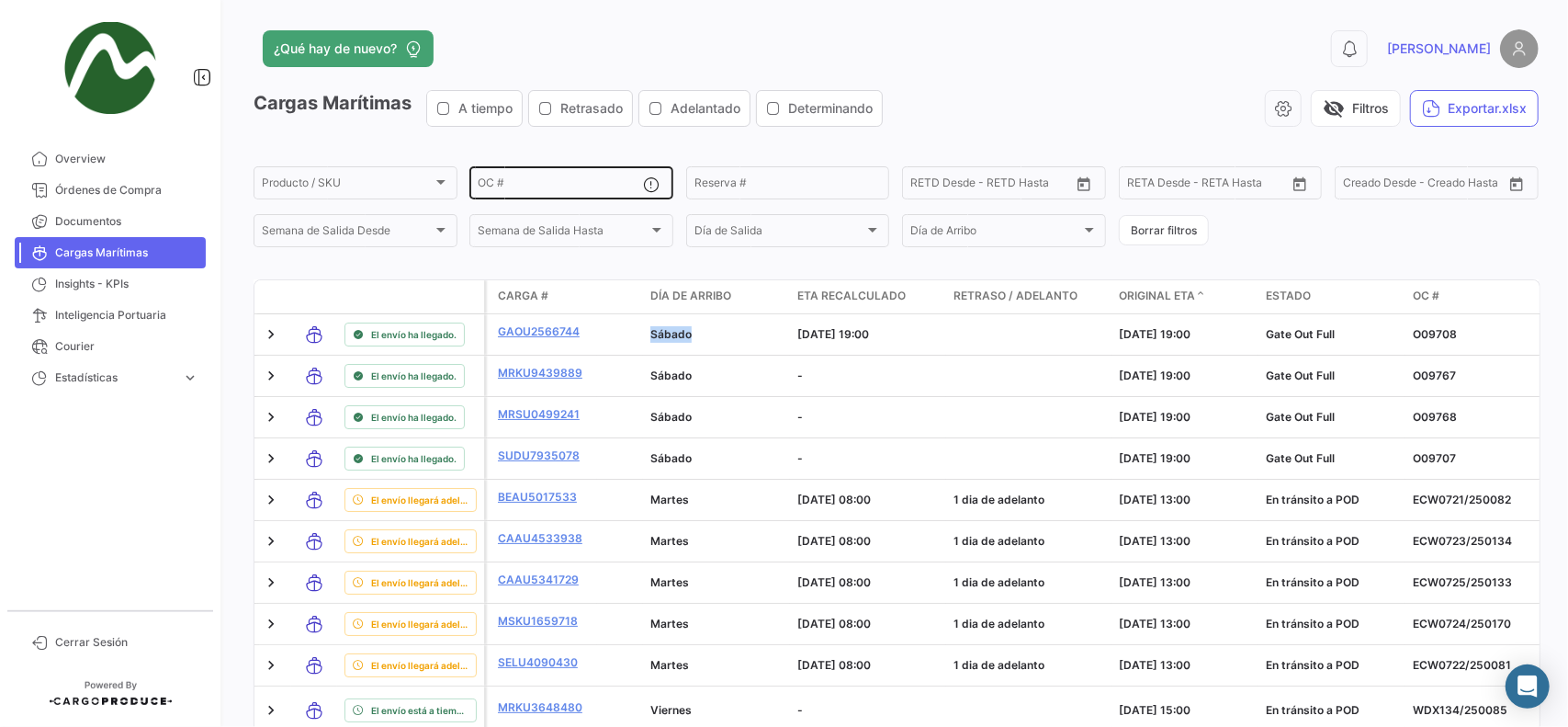
click at [544, 183] on input "OC #" at bounding box center [560, 186] width 165 height 13
paste input "O09845"
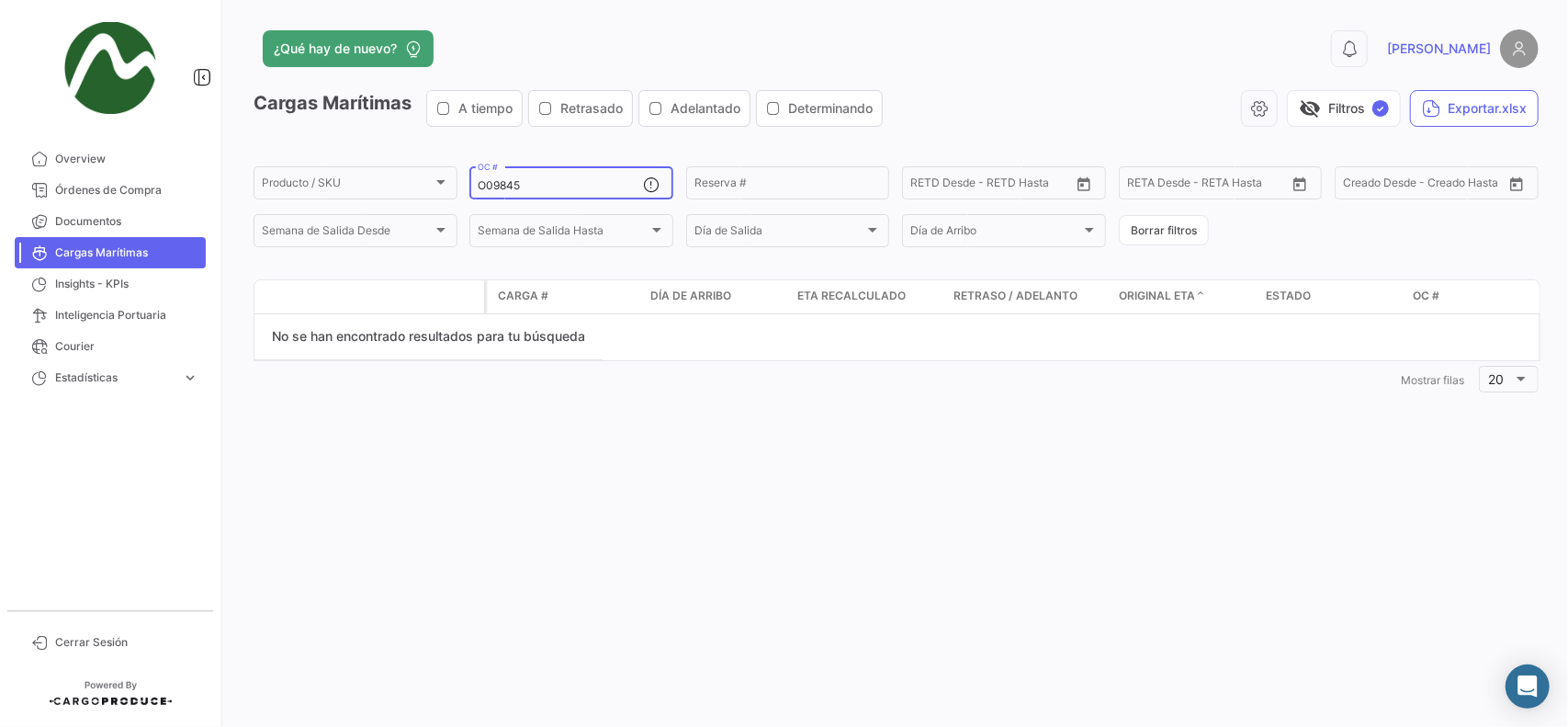
type input "O09845"
click at [532, 171] on div "O09845 OC #" at bounding box center [560, 182] width 165 height 36
click at [1160, 232] on button "Borrar filtros" at bounding box center [1163, 230] width 90 height 30
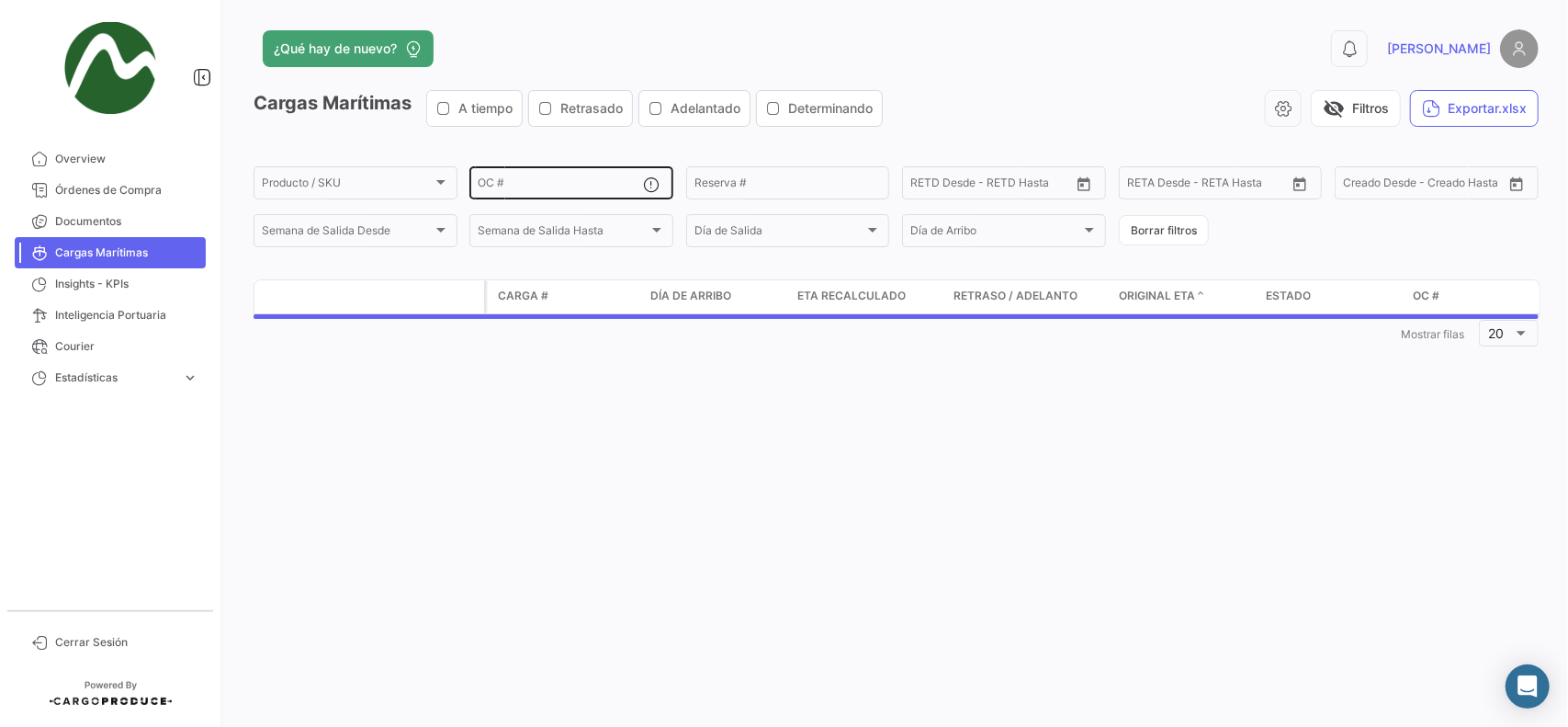
click at [531, 186] on input "OC #" at bounding box center [560, 186] width 165 height 13
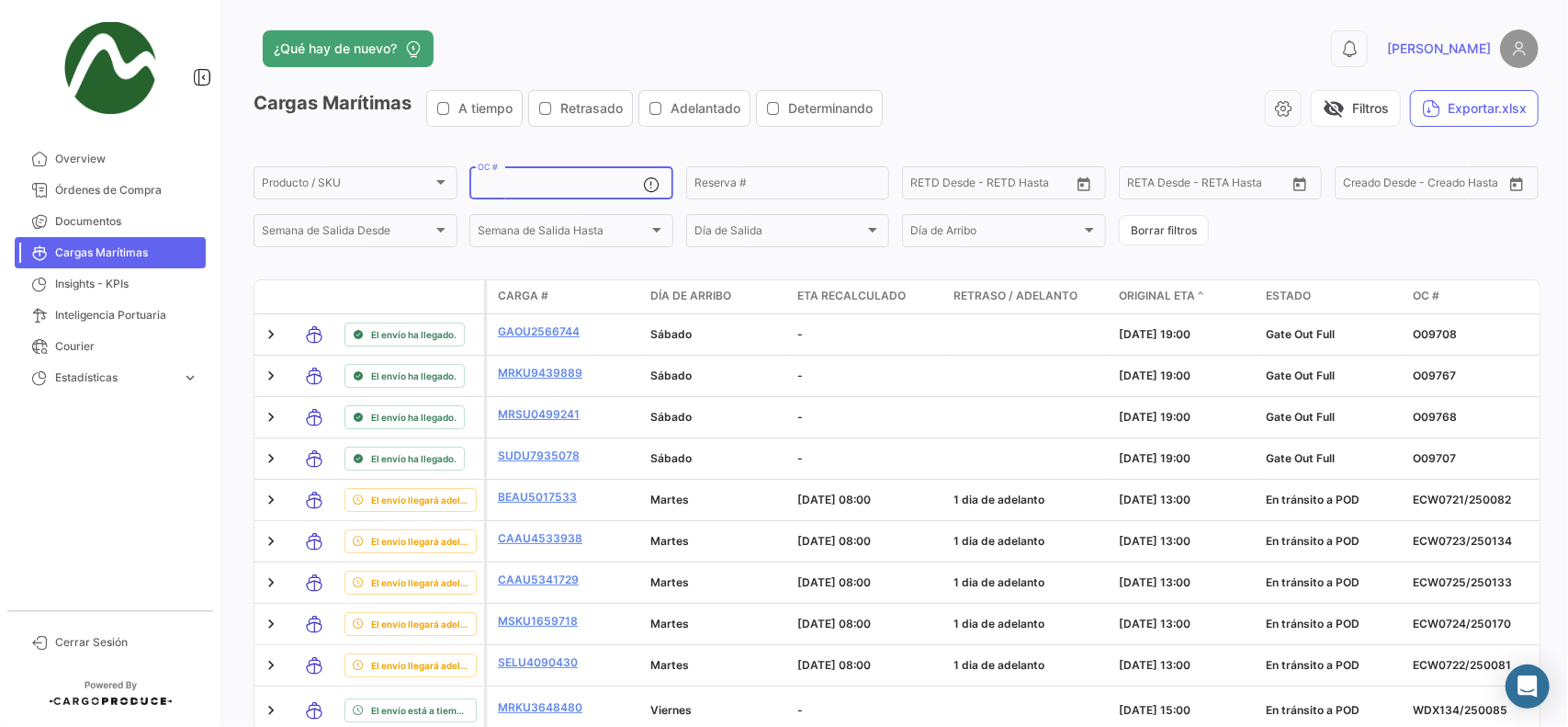
paste input "O09846"
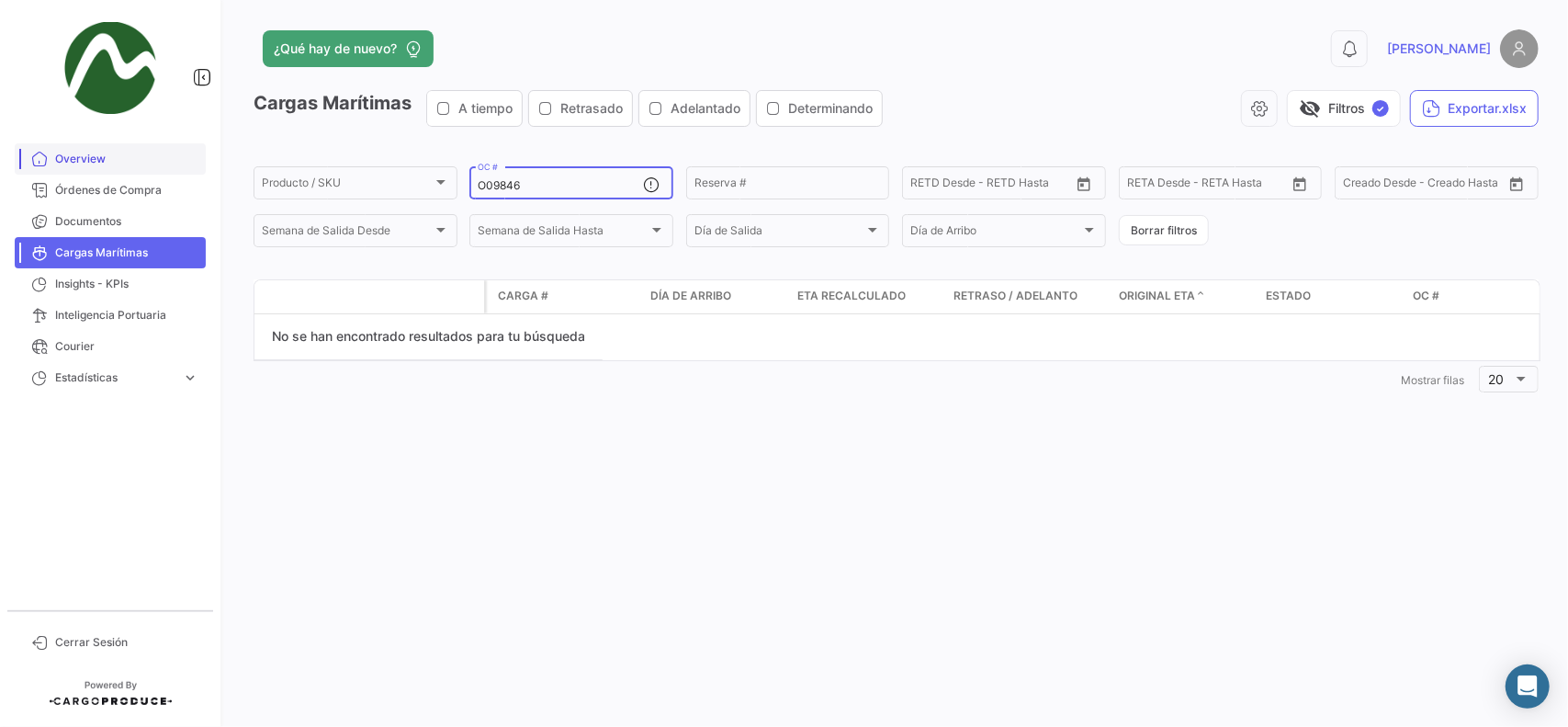
type input "O09846"
click at [74, 151] on span "Overview" at bounding box center [126, 159] width 143 height 16
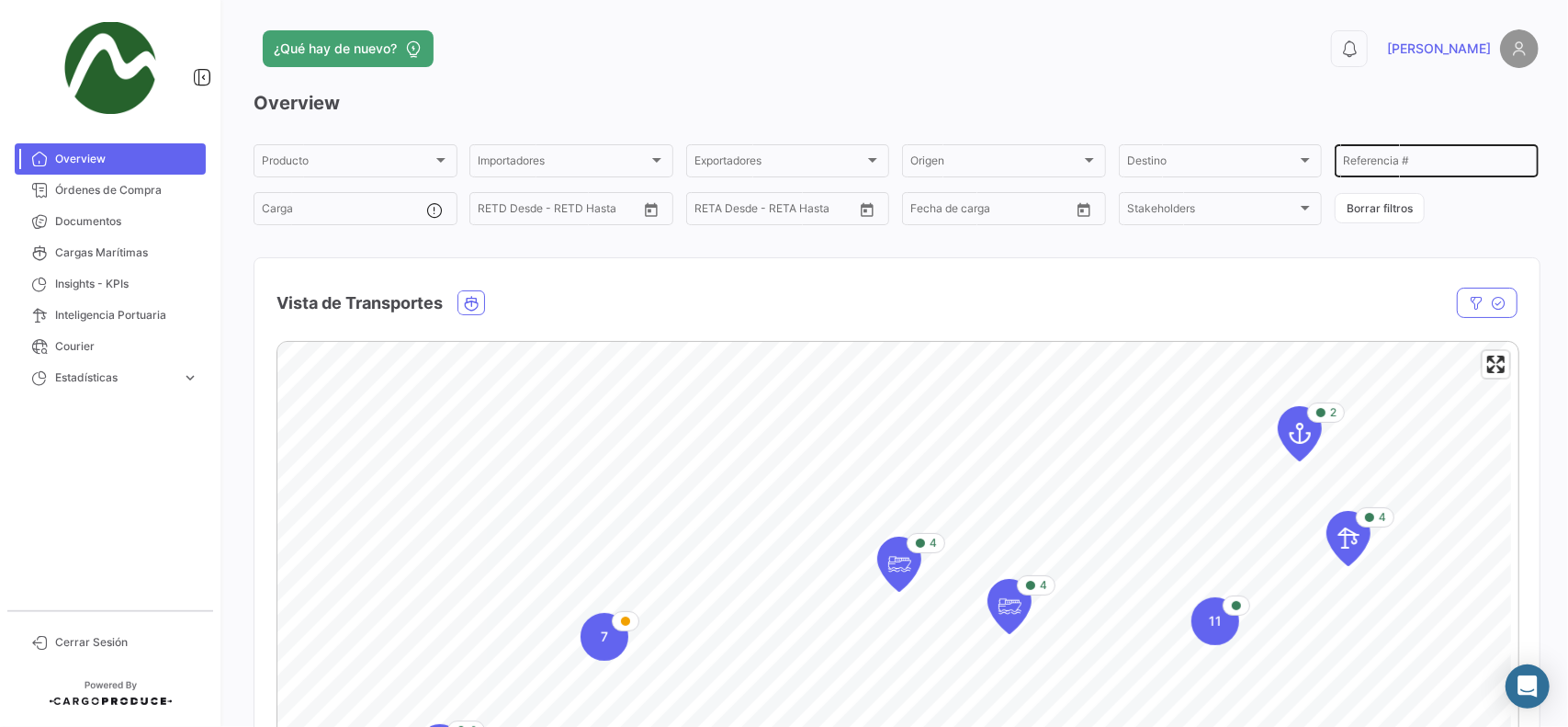
click at [1356, 152] on div "Referencia #" at bounding box center [1436, 160] width 187 height 36
paste input "O09846"
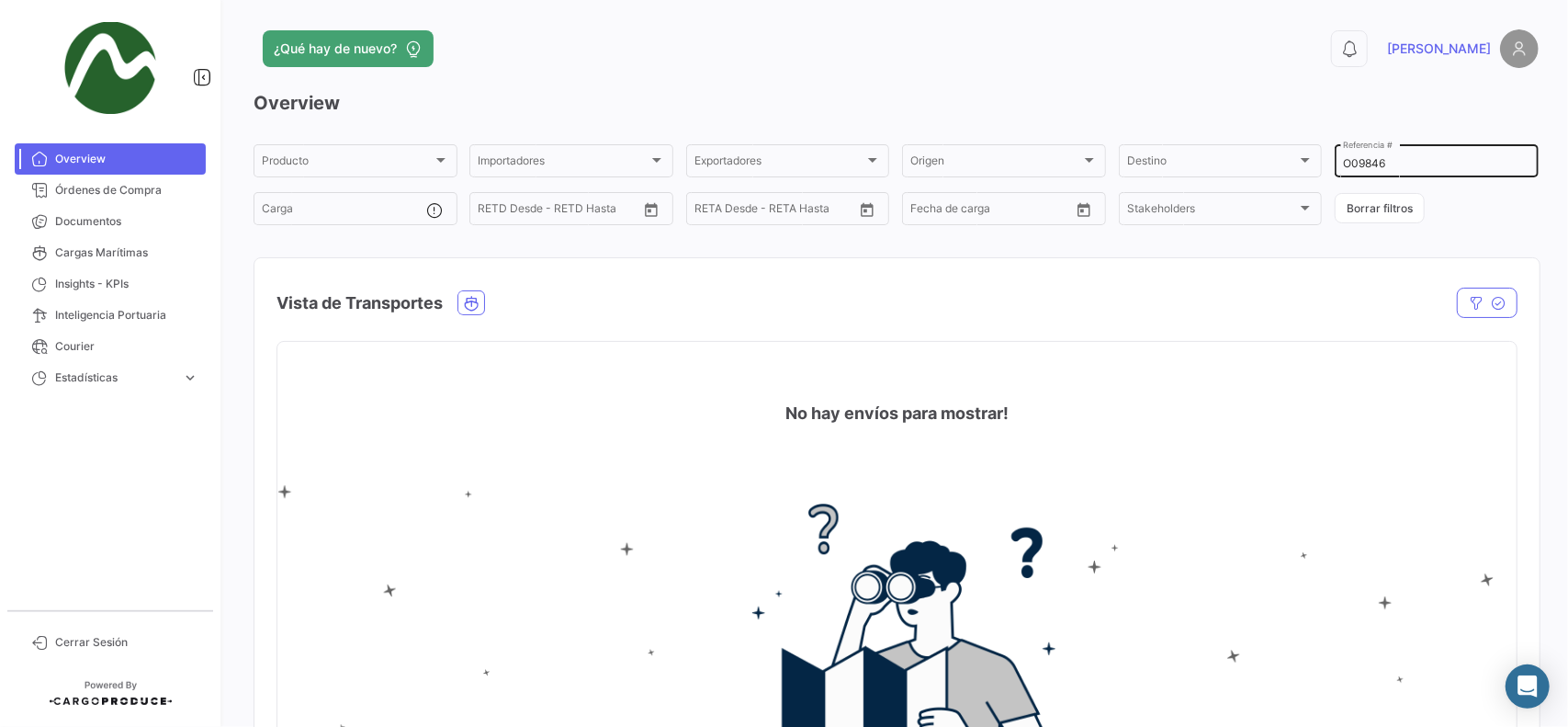
click at [1404, 159] on input "O09846" at bounding box center [1436, 163] width 187 height 13
paste input "998"
click at [1360, 155] on div "O09998 Referencia #" at bounding box center [1436, 160] width 187 height 36
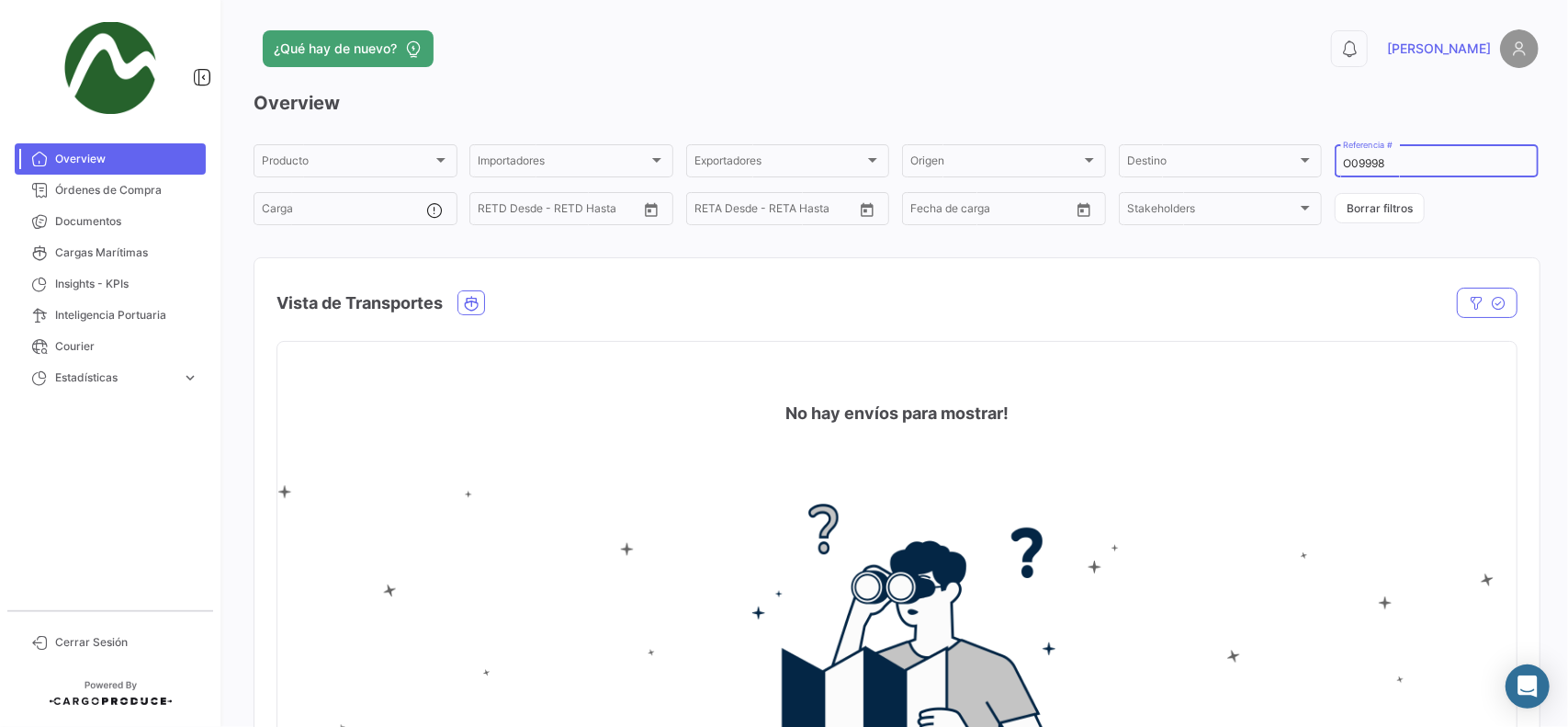
click at [1361, 163] on input "O09998" at bounding box center [1436, 163] width 187 height 13
paste input "765"
click at [1349, 157] on div "O09765 Referencia #" at bounding box center [1436, 160] width 187 height 36
click at [1356, 166] on input "O09765" at bounding box center [1436, 163] width 187 height 13
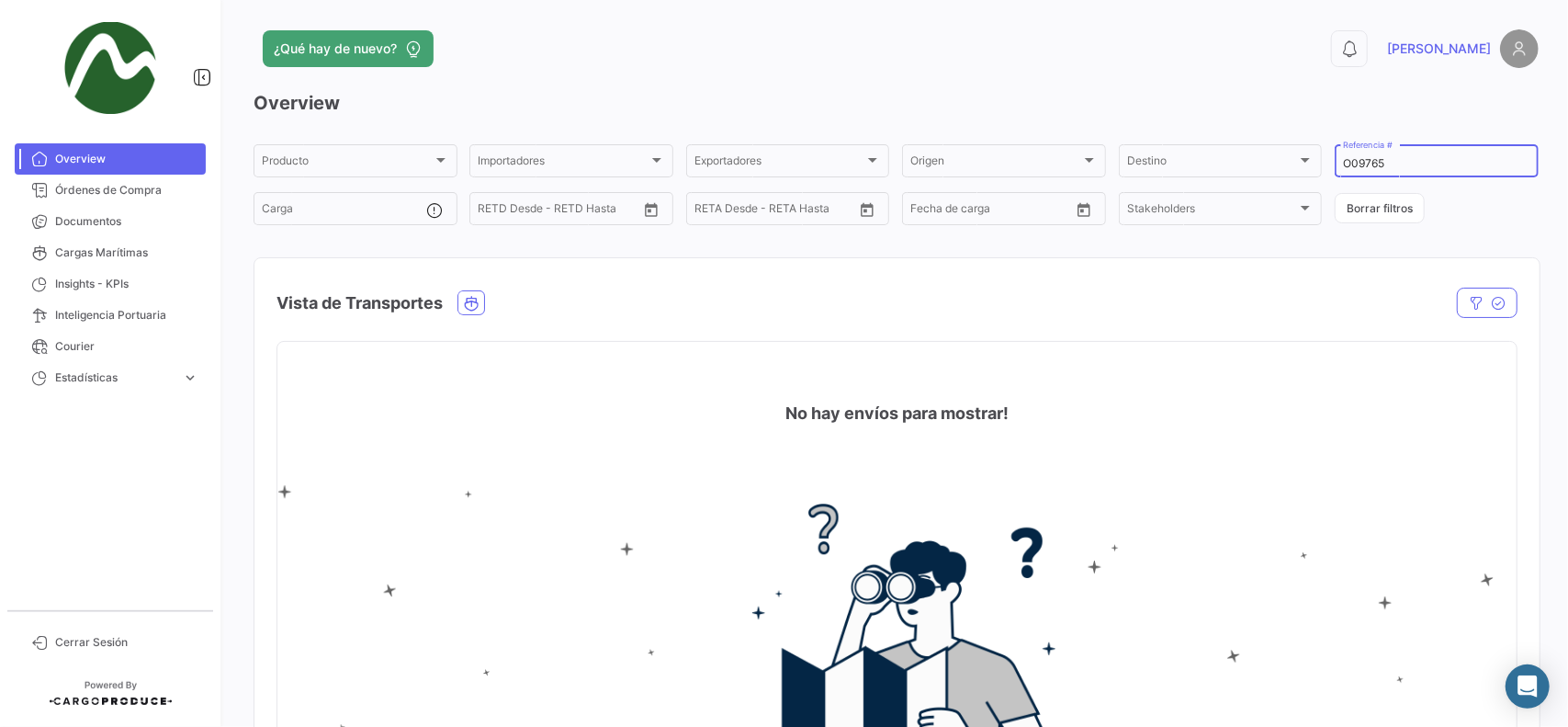
click at [1356, 166] on input "O09765" at bounding box center [1436, 163] width 187 height 13
paste input "ECW0730"
type input "ECW0730"
click at [102, 259] on span "Cargas Marítimas" at bounding box center [126, 252] width 143 height 16
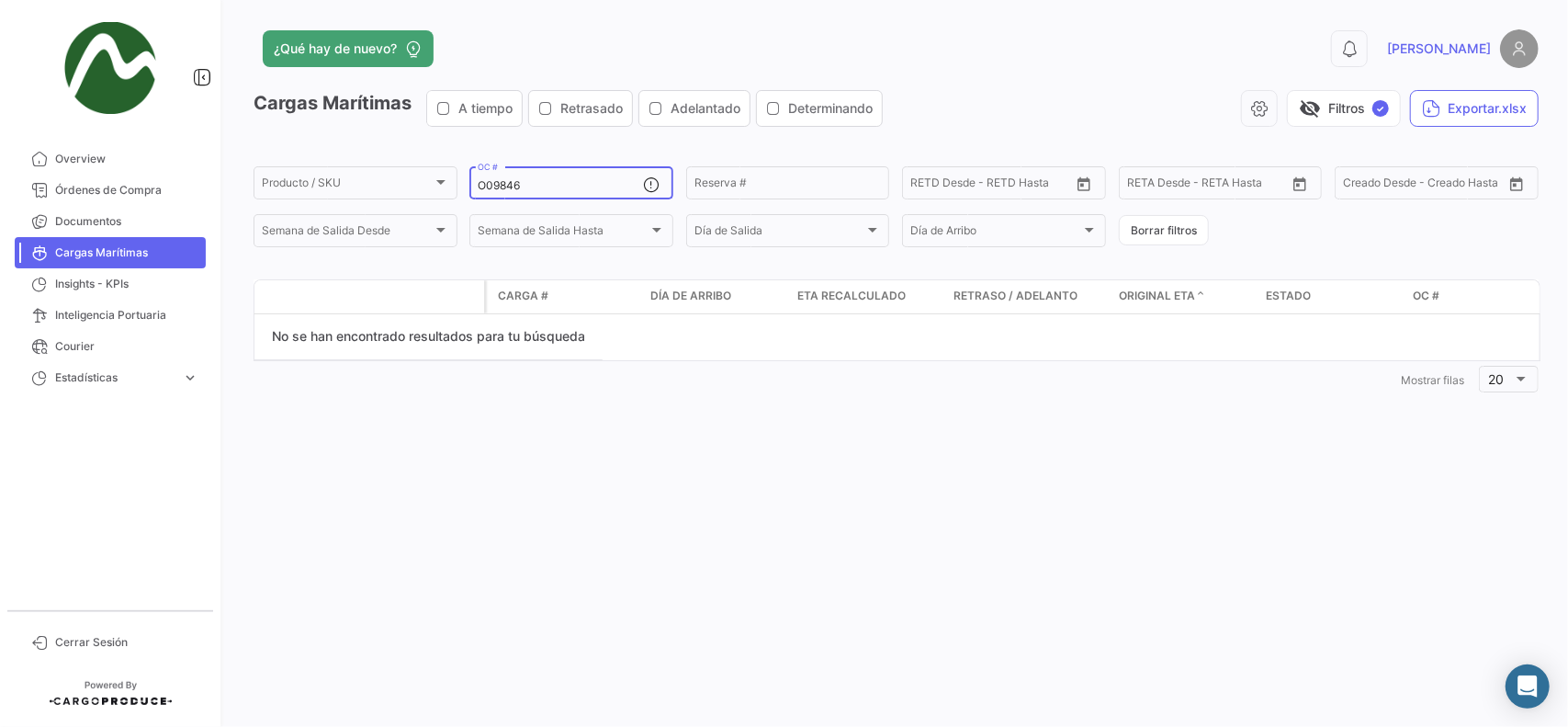
click at [510, 194] on div "O09846 OC #" at bounding box center [560, 182] width 165 height 36
click at [504, 188] on input "O09846" at bounding box center [560, 186] width 165 height 13
paste input "704"
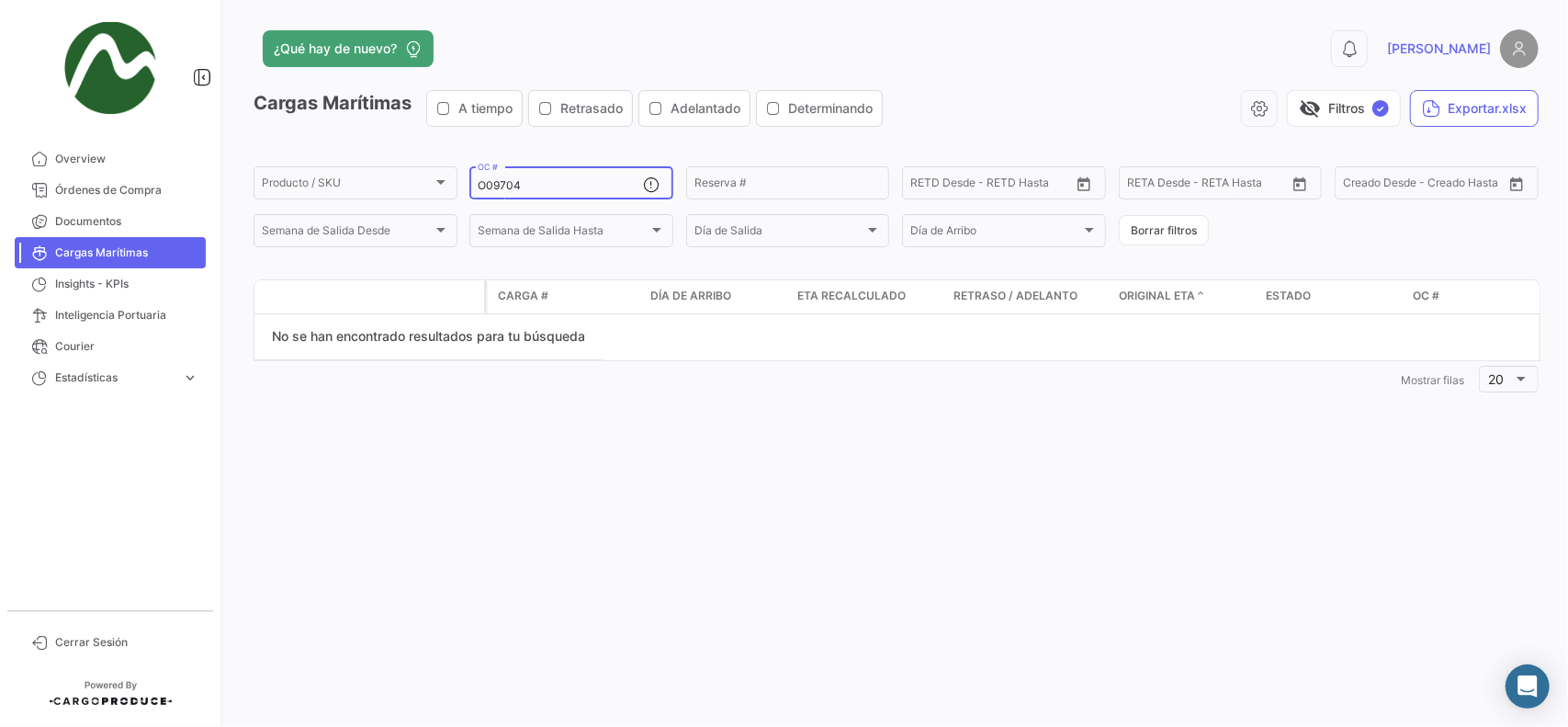
type input "O09704"
click at [156, 191] on span "Órdenes de Compra" at bounding box center [126, 190] width 143 height 16
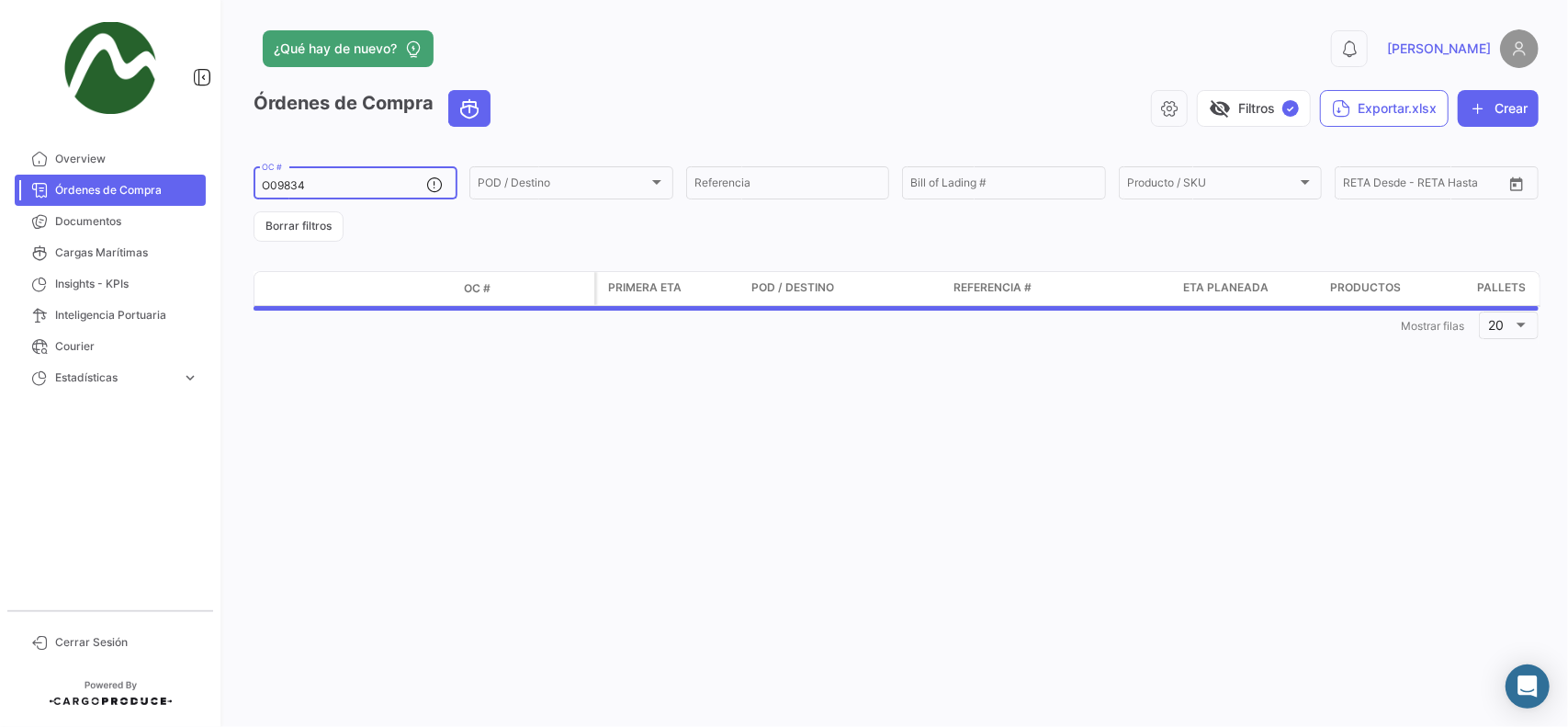
click at [293, 185] on input "O09834" at bounding box center [345, 186] width 165 height 13
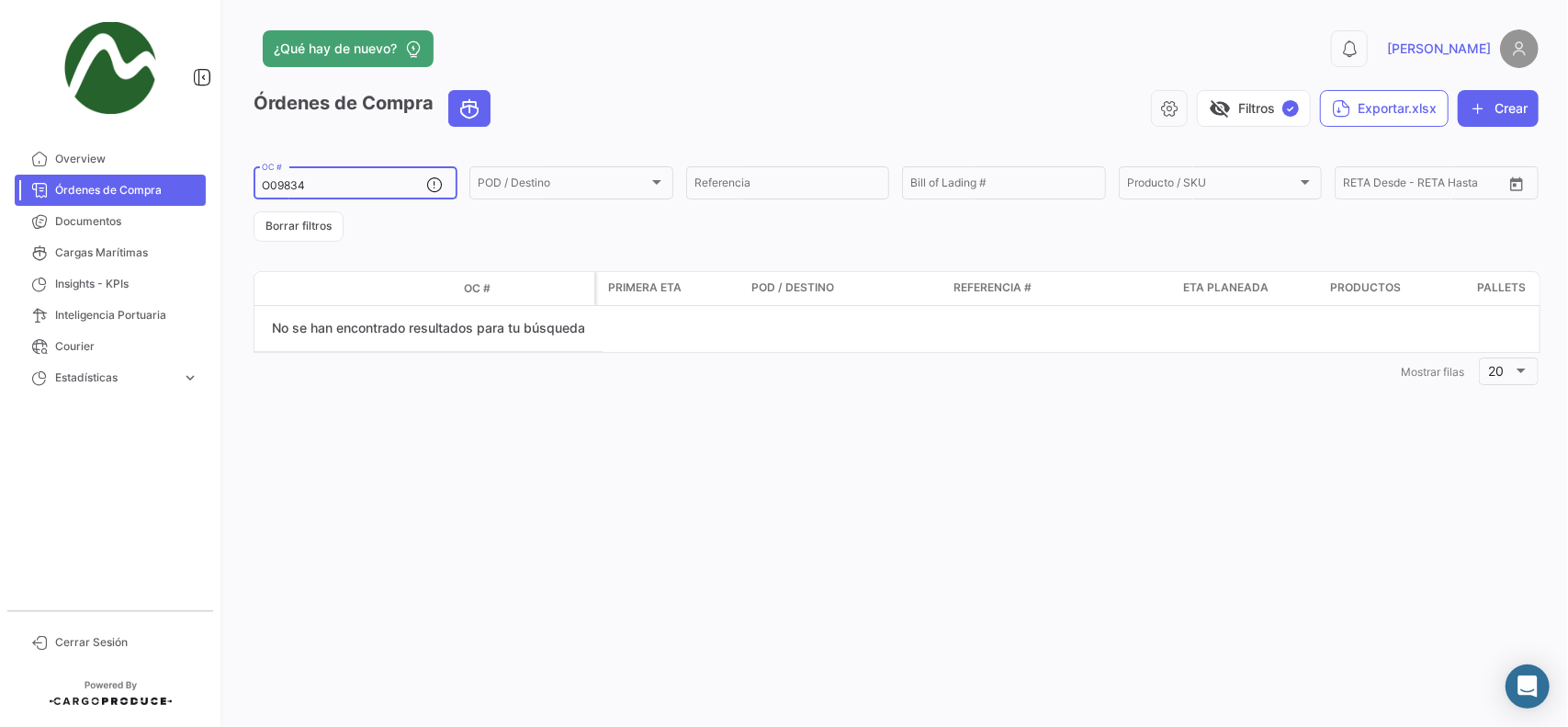
click at [293, 185] on input "O09834" at bounding box center [345, 186] width 165 height 13
paste input "70"
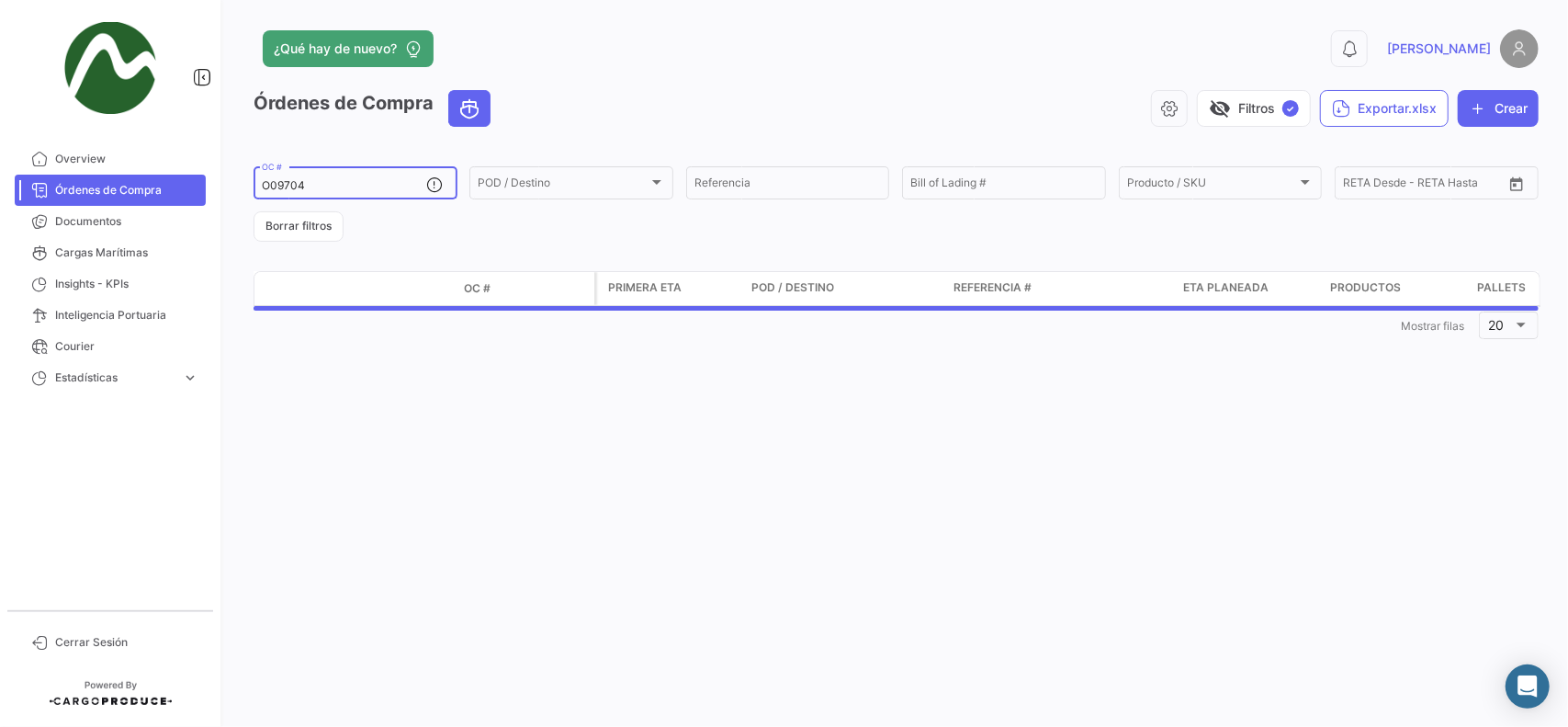
type input "O09704"
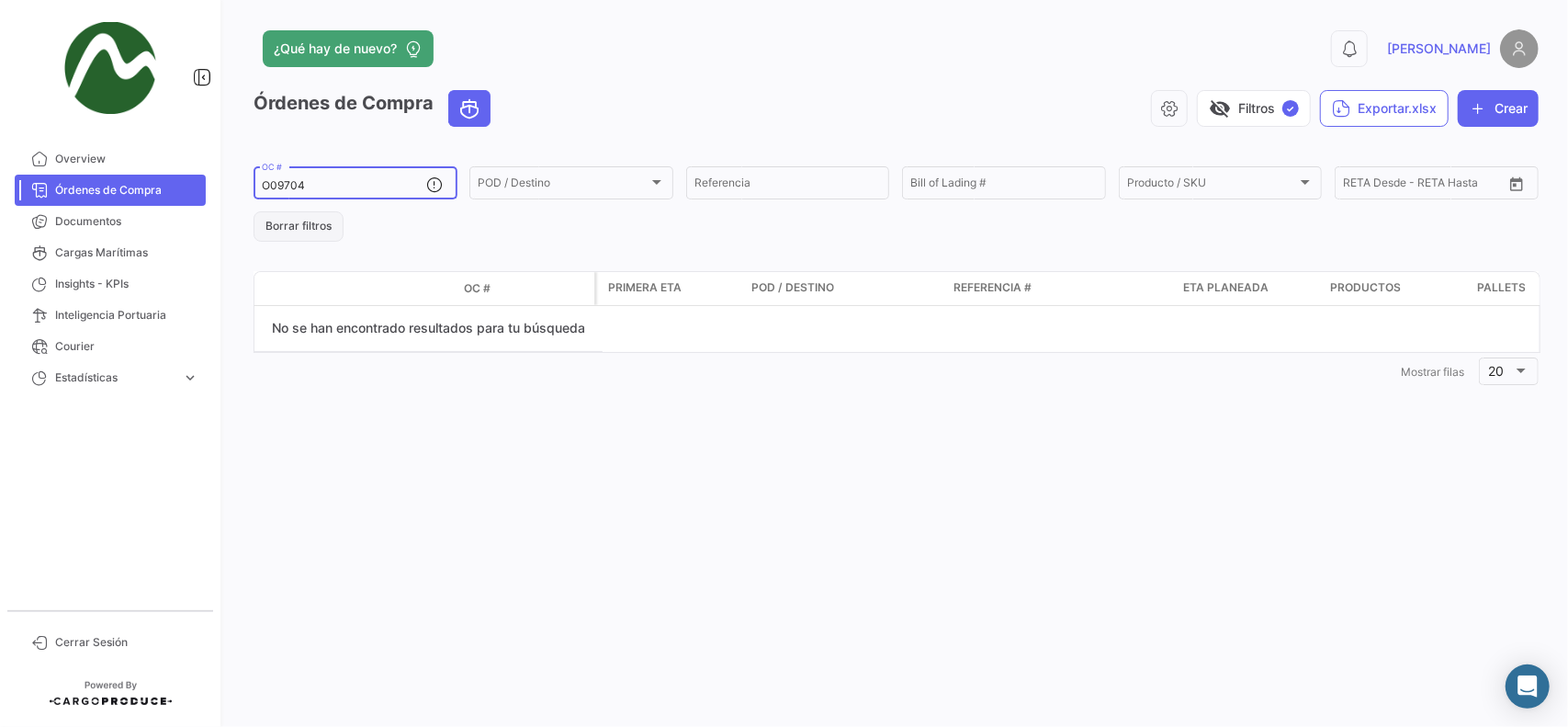
click at [306, 220] on button "Borrar filtros" at bounding box center [298, 226] width 90 height 30
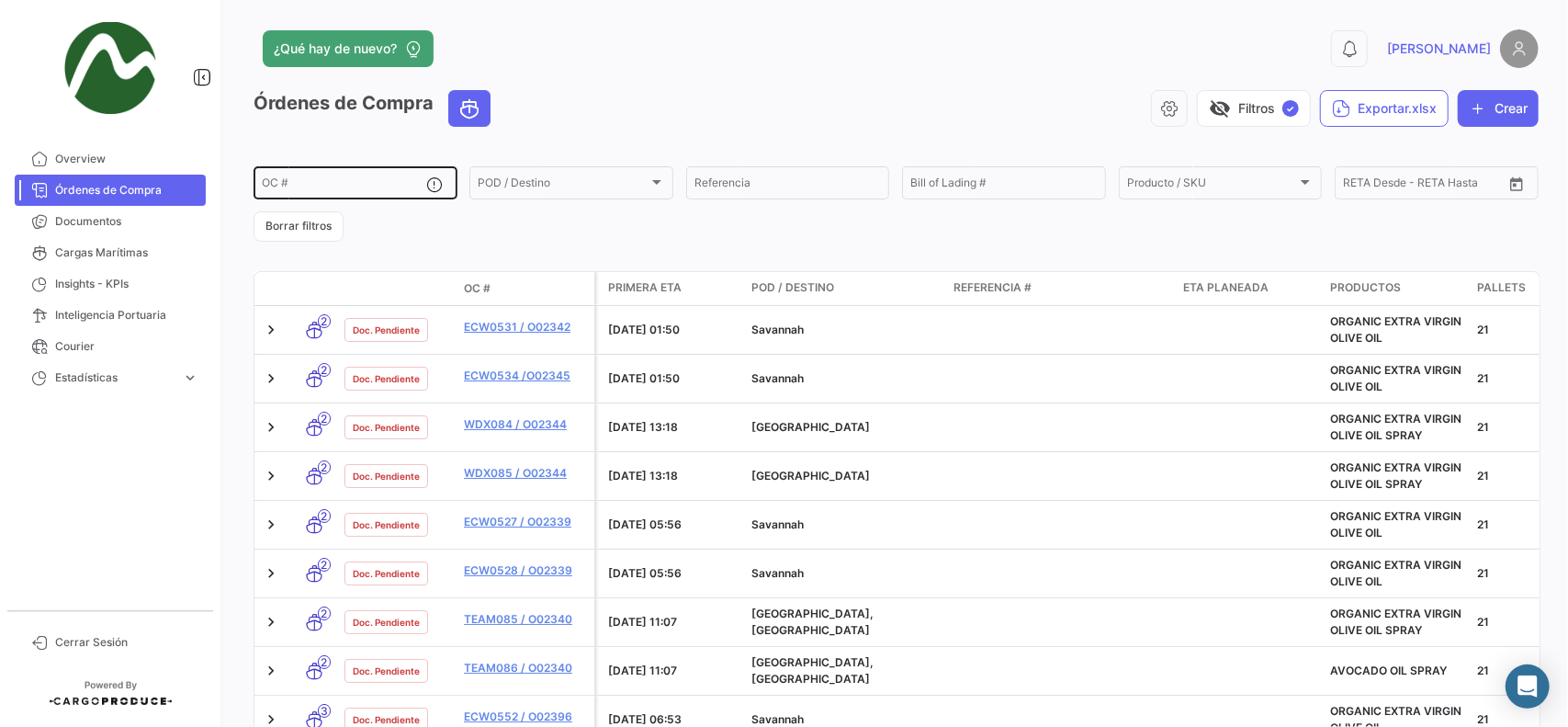
click at [327, 185] on input "OC #" at bounding box center [345, 186] width 165 height 13
paste input "O09704"
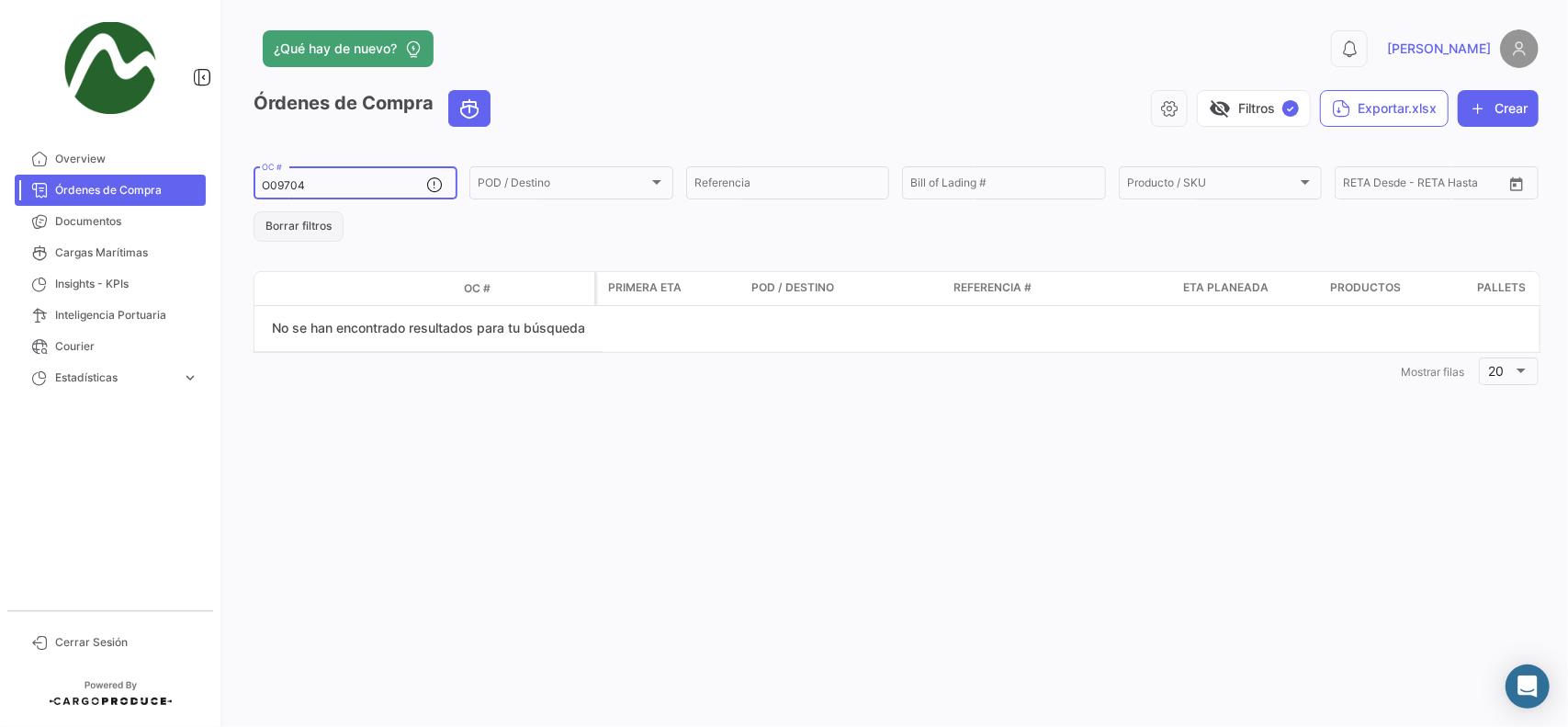
type input "O09704"
click at [284, 223] on button "Borrar filtros" at bounding box center [298, 226] width 90 height 30
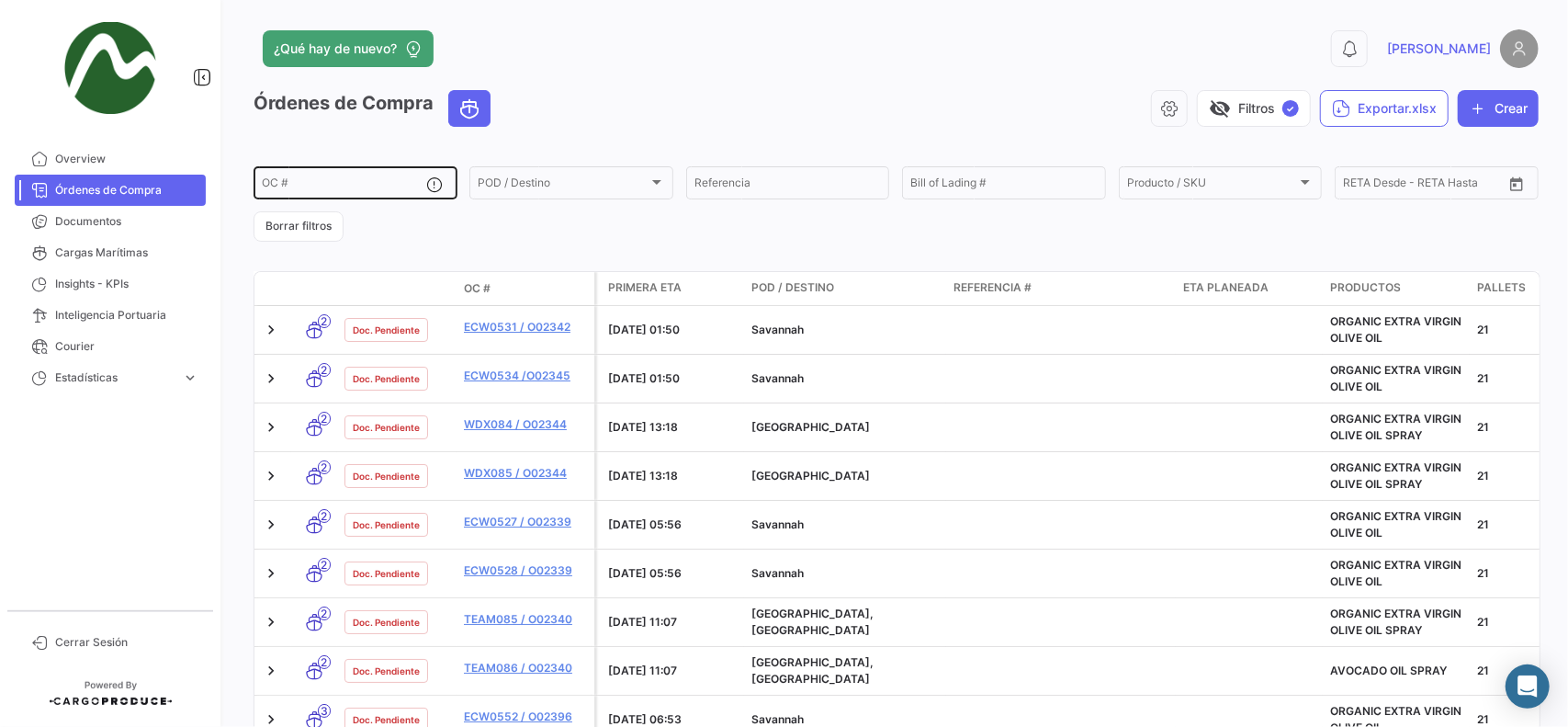
click at [262, 180] on div "OC #" at bounding box center [345, 182] width 165 height 36
paste input "O09998"
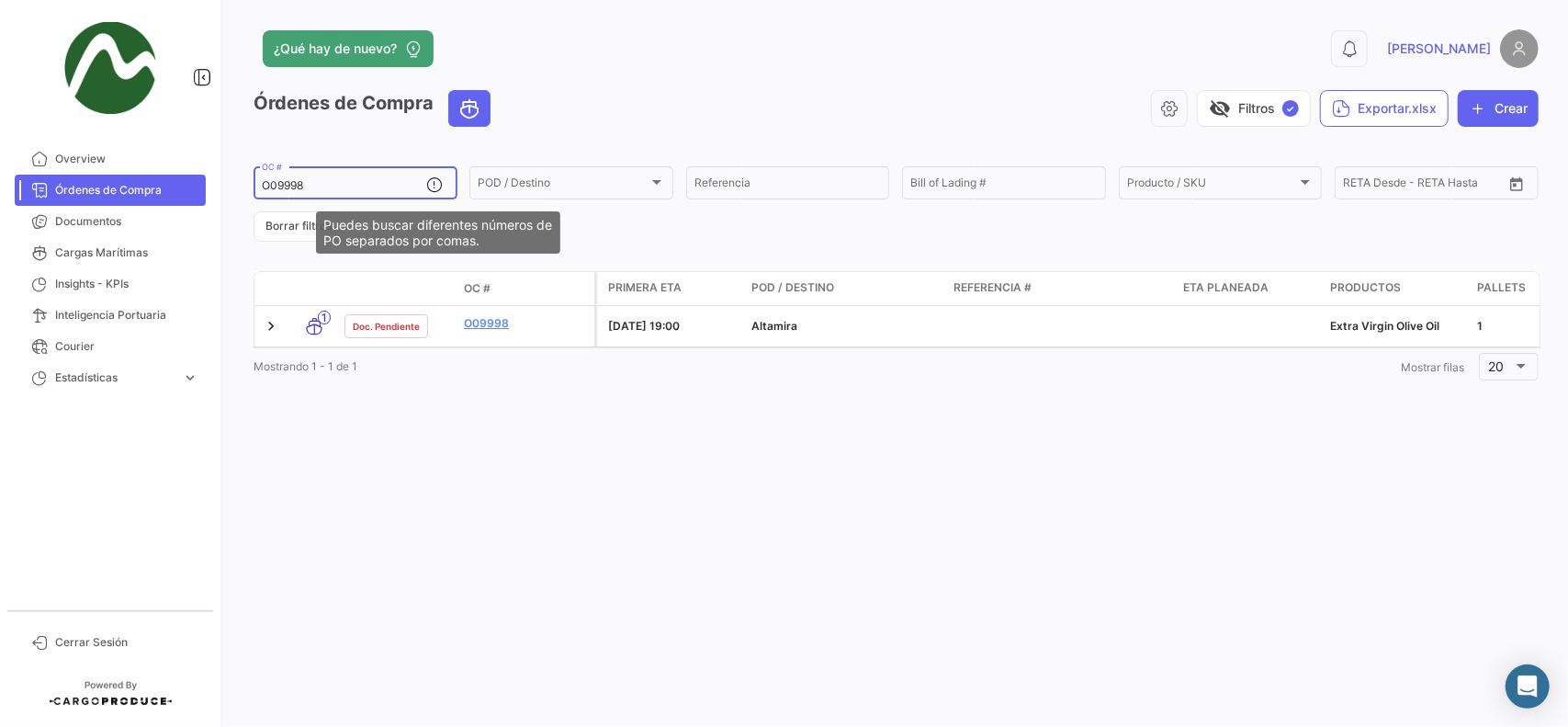
click at [347, 183] on input "O09998" at bounding box center [345, 186] width 165 height 13
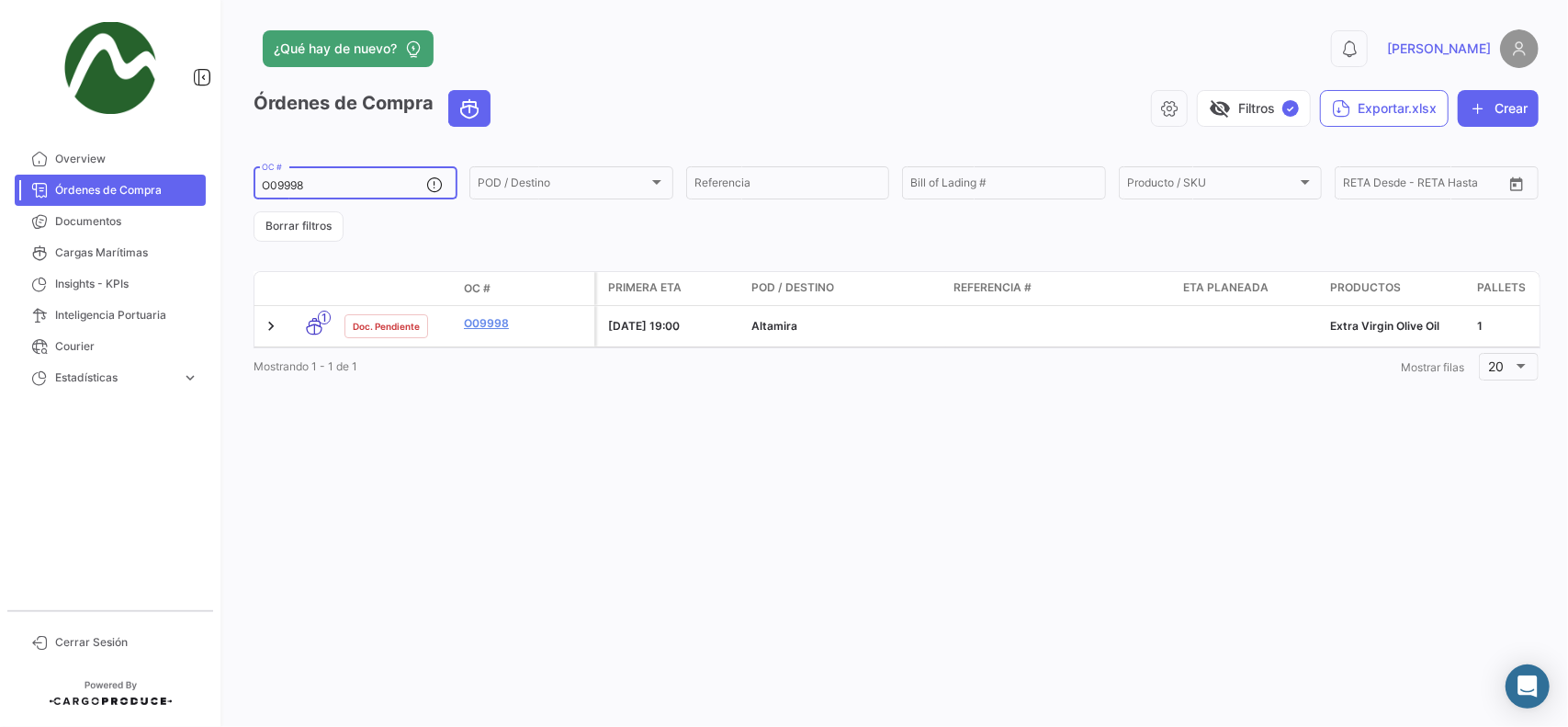
click at [347, 183] on input "O09998" at bounding box center [345, 186] width 165 height 13
paste input "845"
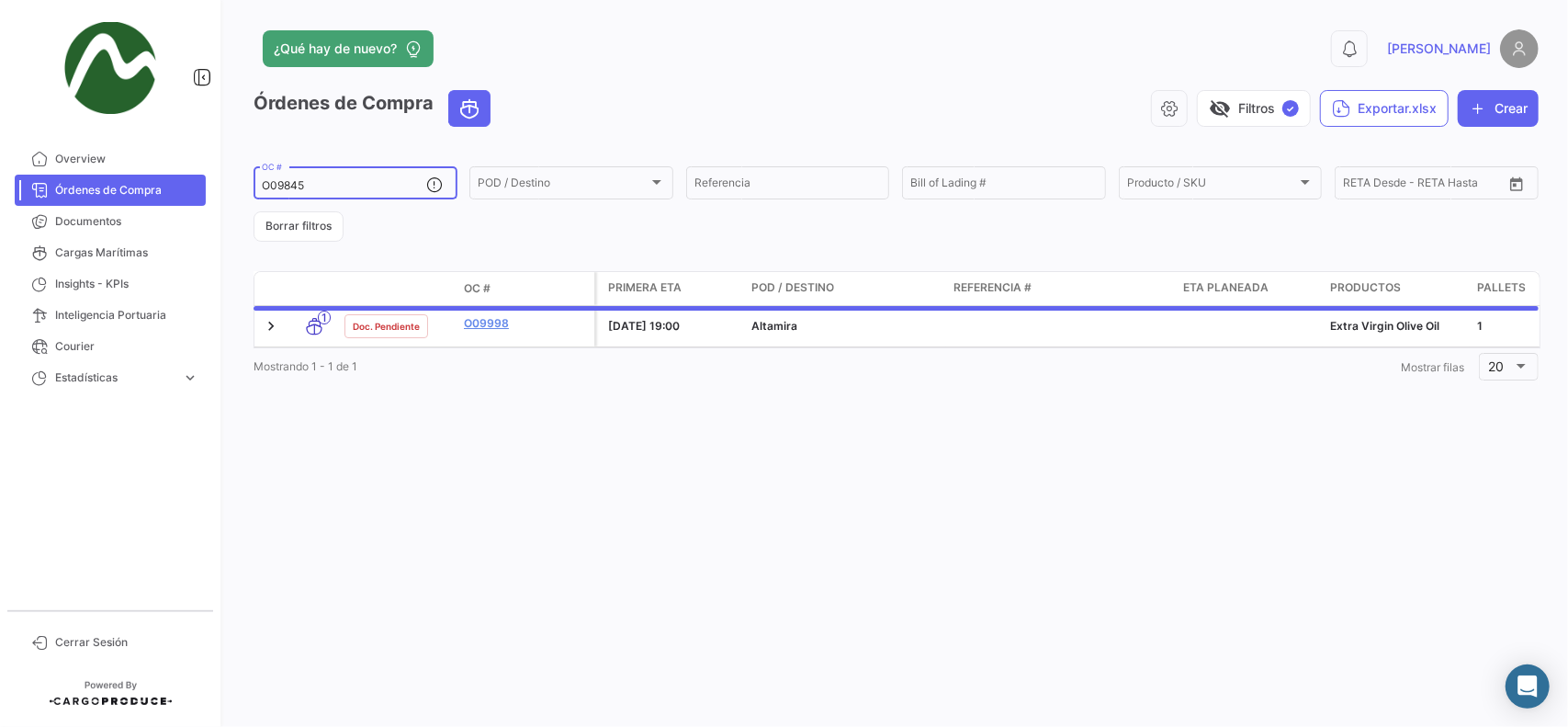
type input "O09845"
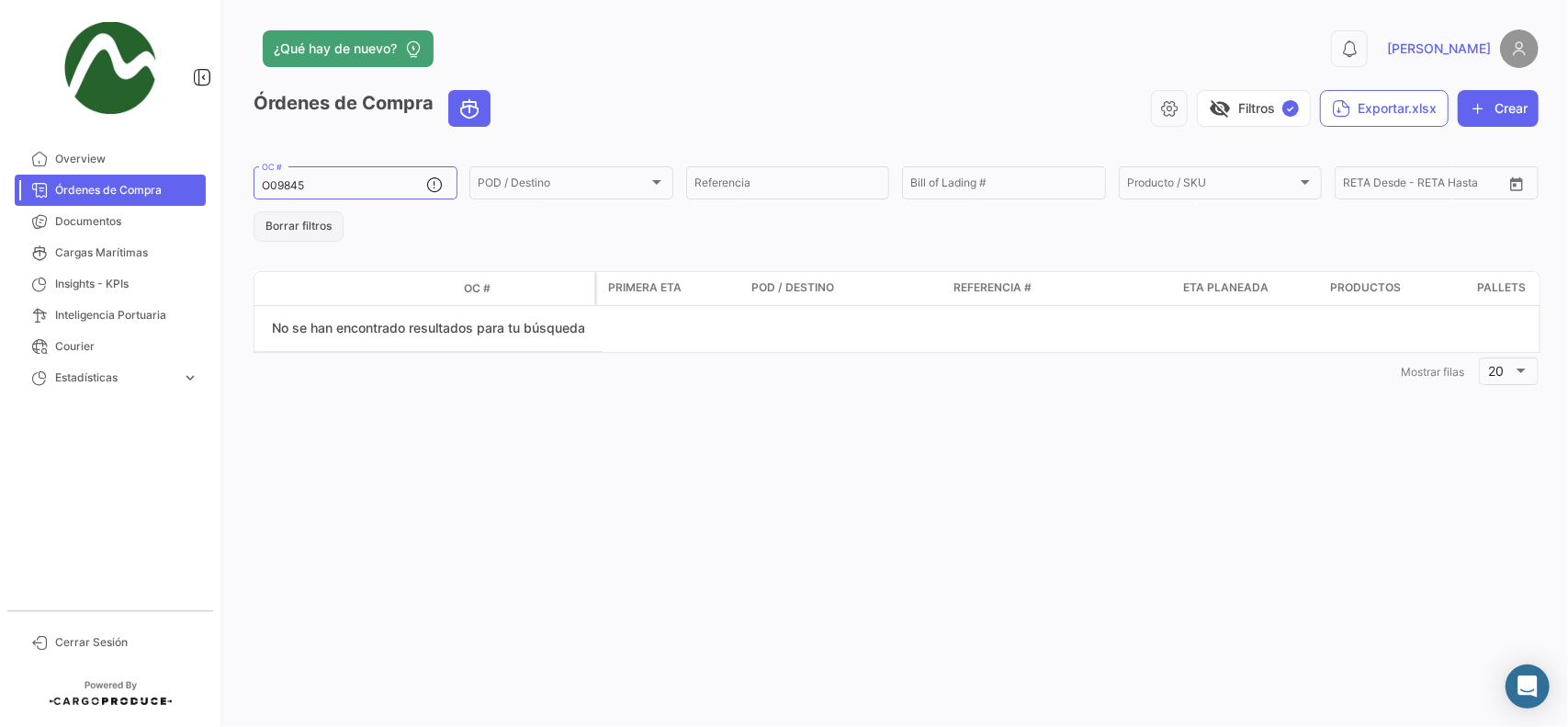
click at [301, 232] on button "Borrar filtros" at bounding box center [298, 226] width 90 height 30
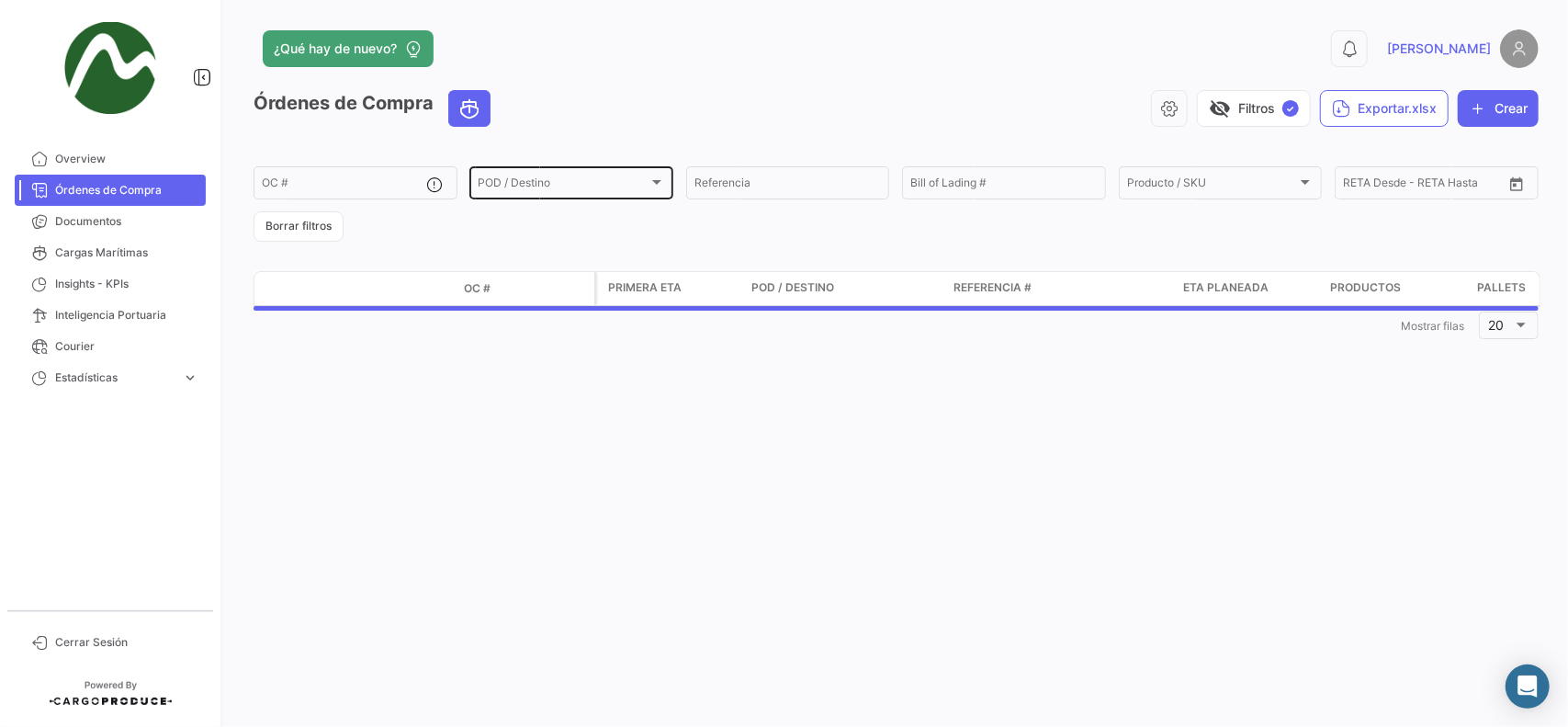
click at [593, 191] on div "POD / Destino" at bounding box center [563, 186] width 171 height 13
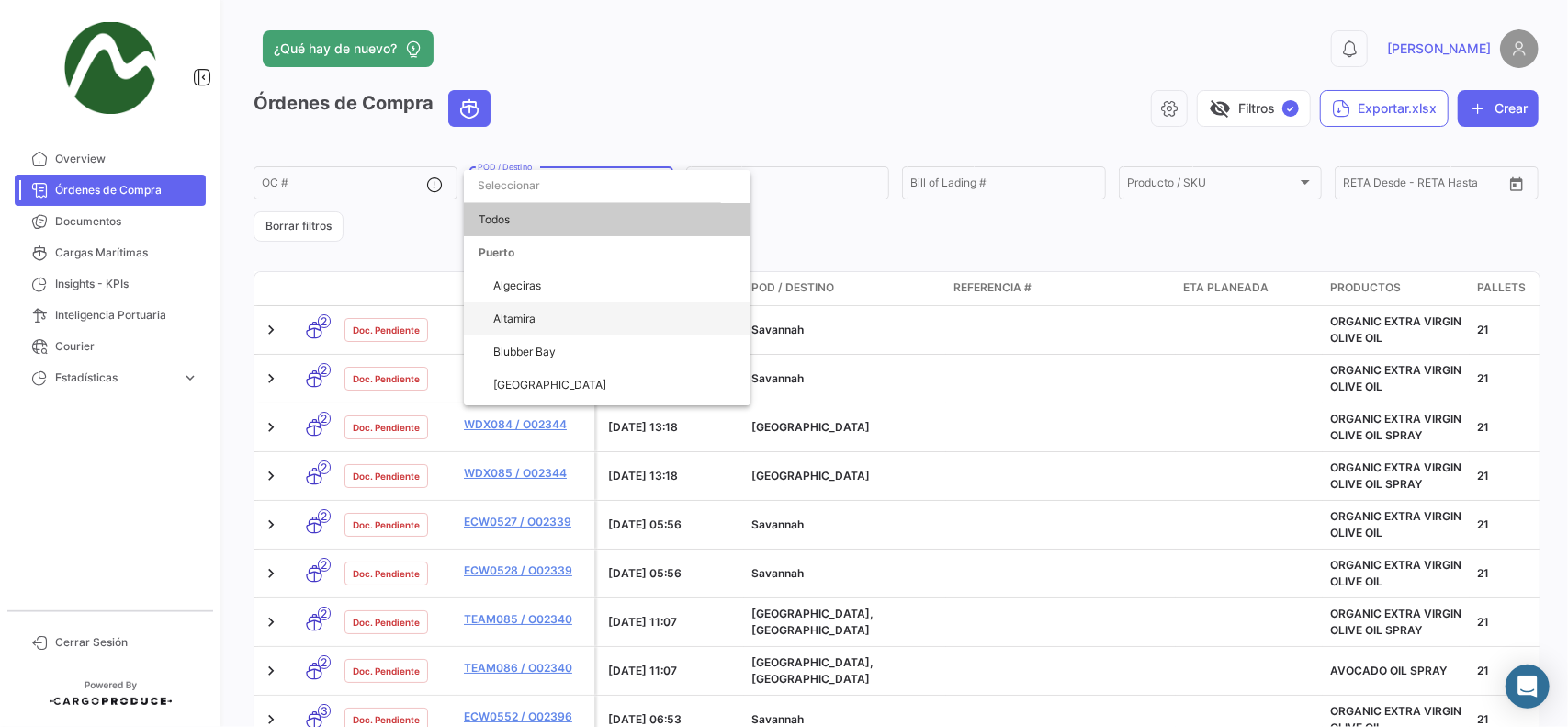
click at [576, 324] on span "Altamira" at bounding box center [614, 318] width 242 height 33
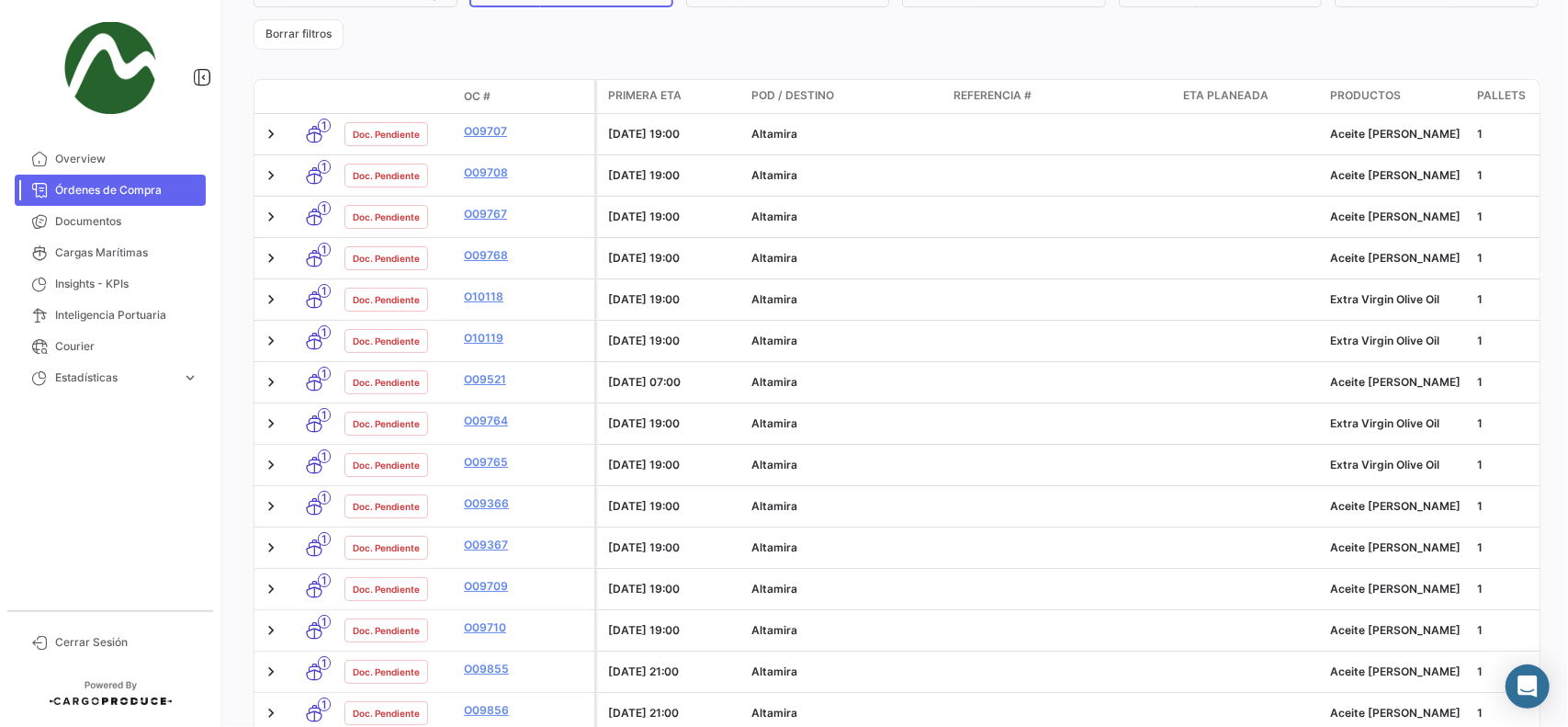
scroll to position [494, 0]
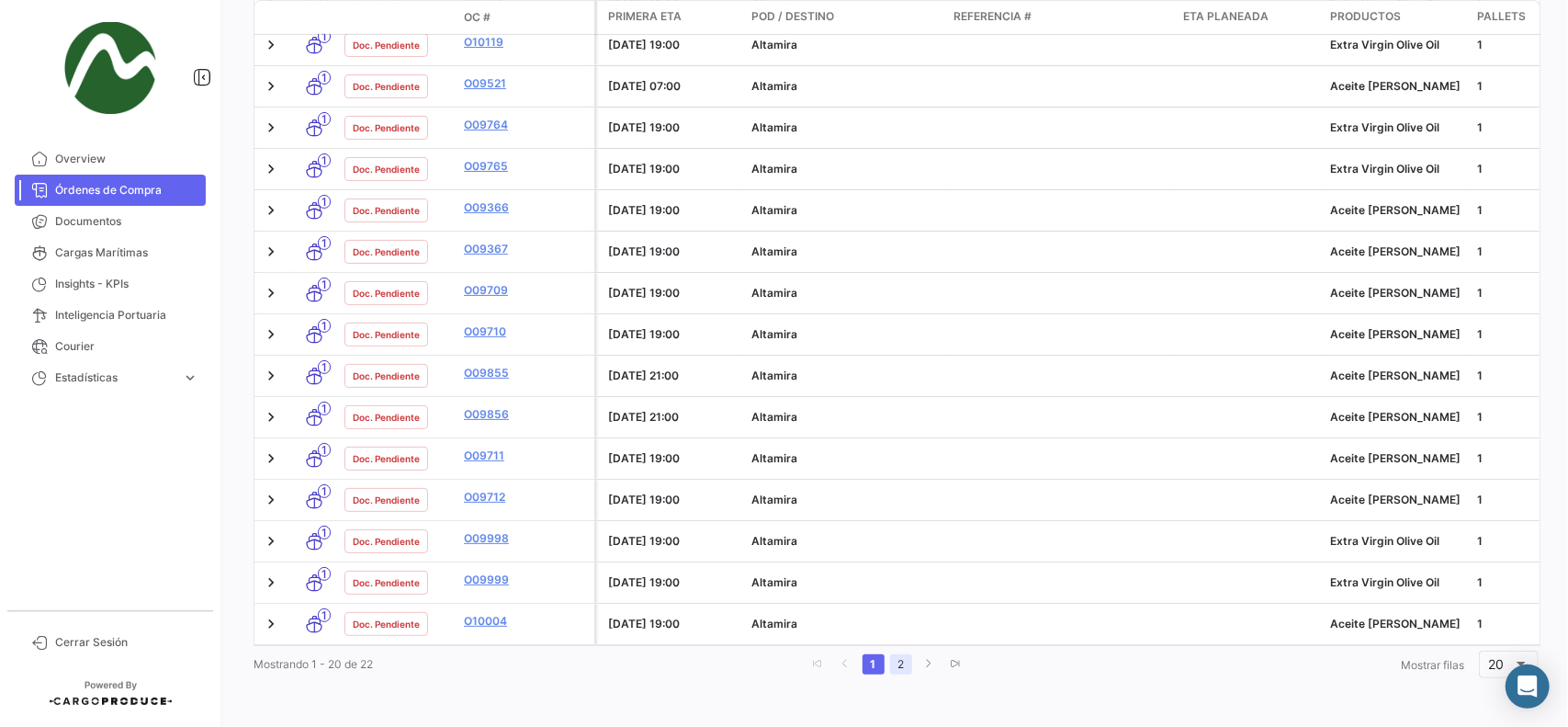
click at [900, 662] on link "2" at bounding box center [900, 664] width 22 height 20
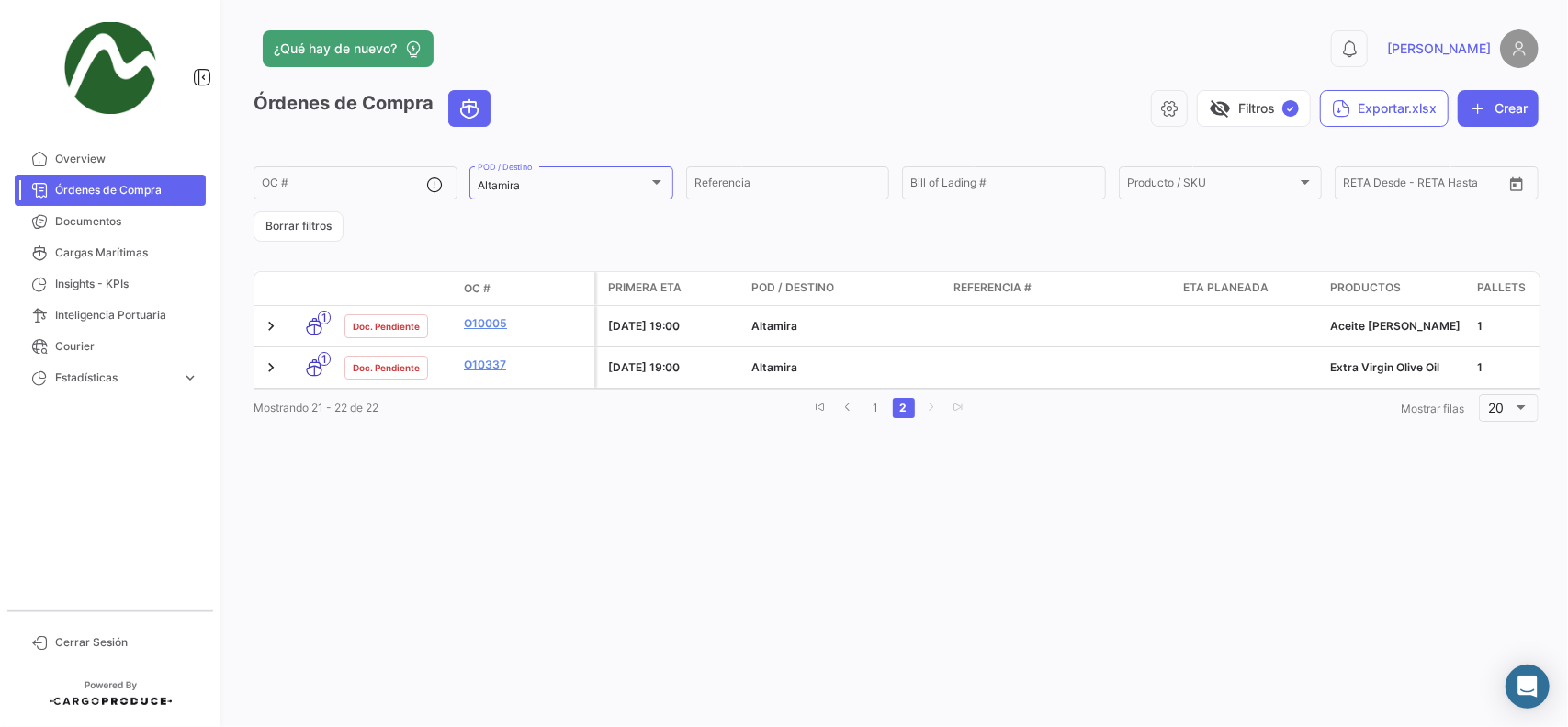
scroll to position [0, 0]
click at [880, 418] on link "1" at bounding box center [876, 408] width 22 height 20
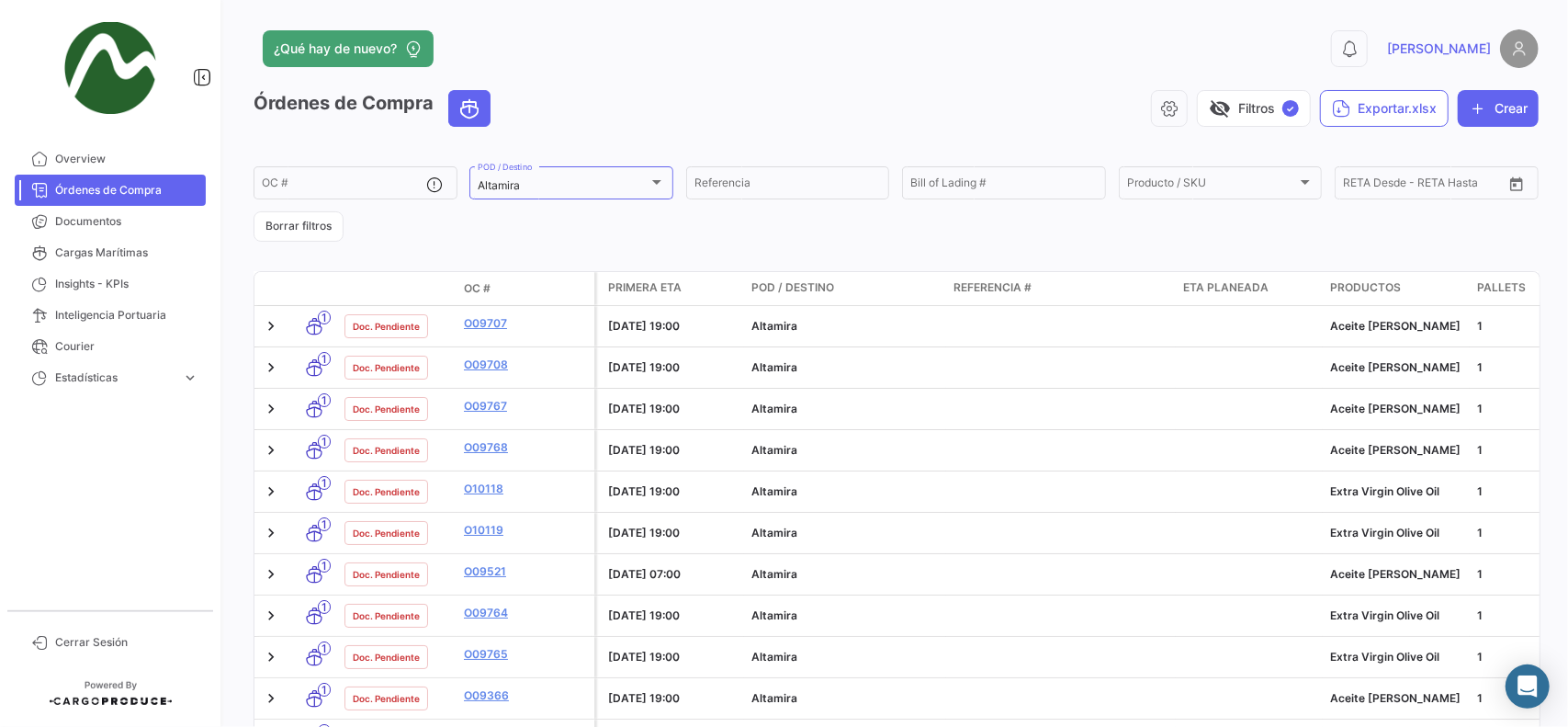
click at [1511, 41] on img at bounding box center [1520, 48] width 39 height 39
